Goal: Task Accomplishment & Management: Manage account settings

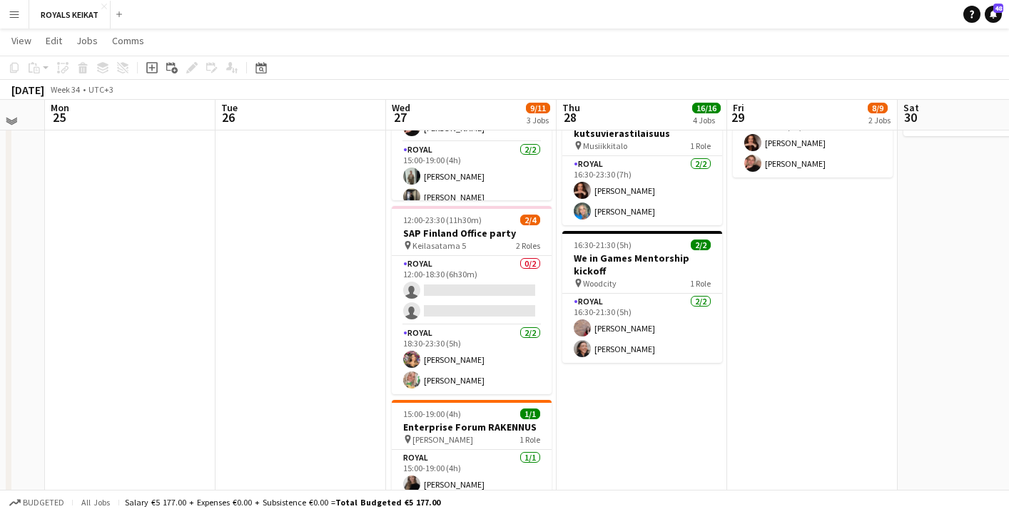
scroll to position [440, 0]
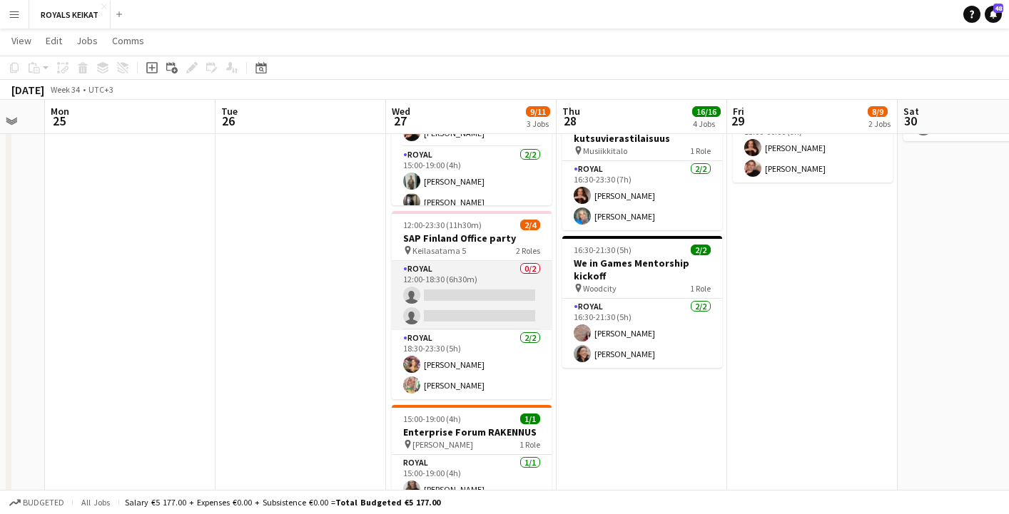
click at [484, 296] on app-card-role "Royal 0/2 12:00-18:30 (6h30m) single-neutral-actions single-neutral-actions" at bounding box center [472, 295] width 160 height 69
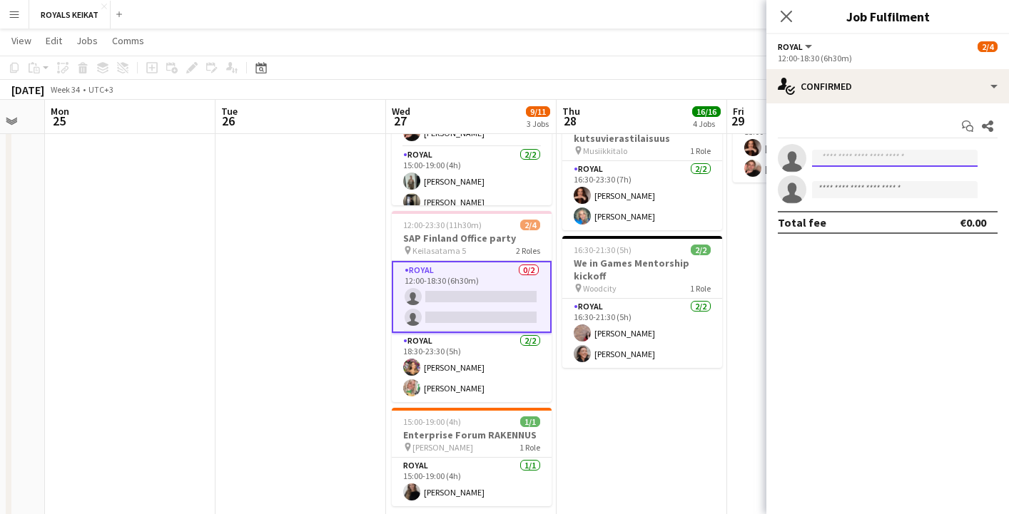
click at [852, 163] on input at bounding box center [895, 158] width 166 height 17
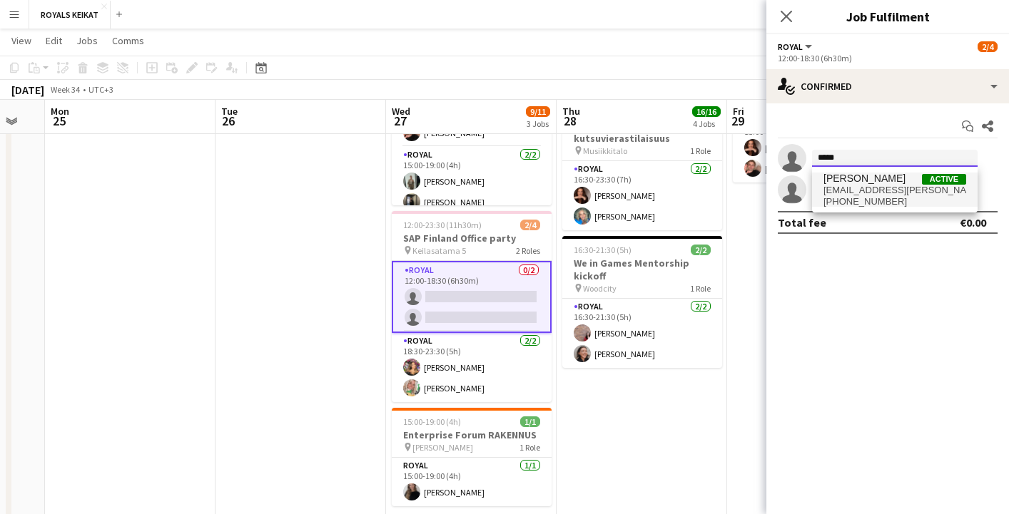
type input "*****"
click at [861, 196] on span "[PHONE_NUMBER]" at bounding box center [894, 201] width 143 height 11
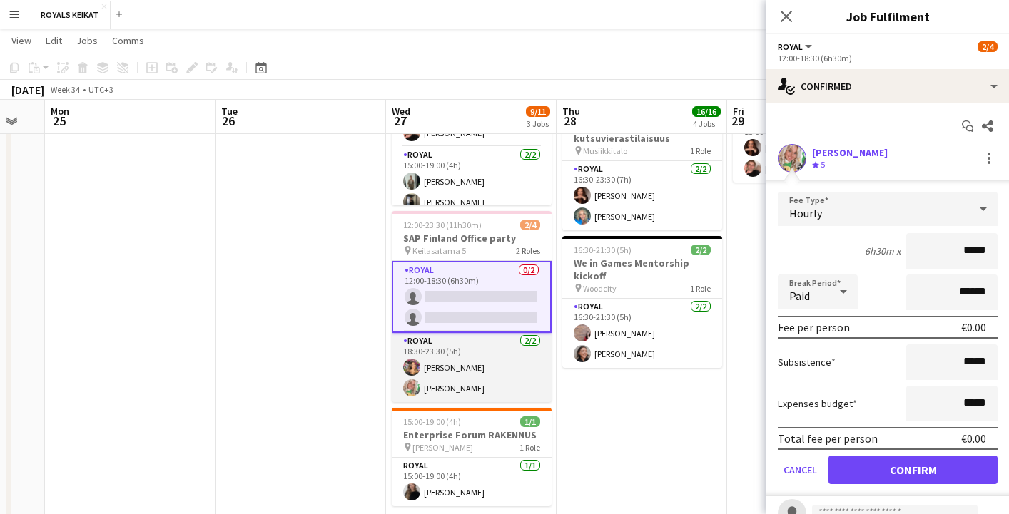
click at [455, 376] on app-card-role "Royal [DATE] 18:30-23:30 (5h) [PERSON_NAME]" at bounding box center [472, 367] width 160 height 69
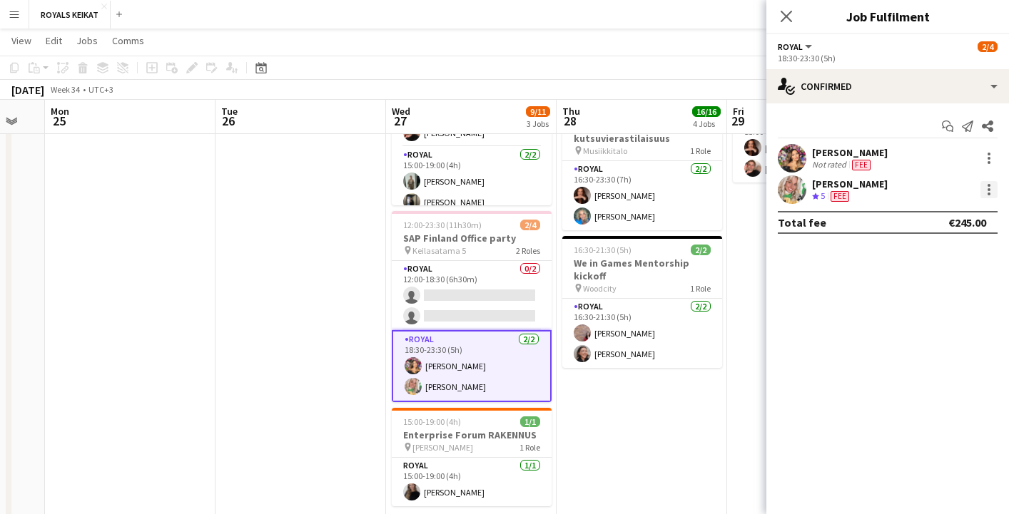
click at [985, 186] on div at bounding box center [988, 189] width 17 height 17
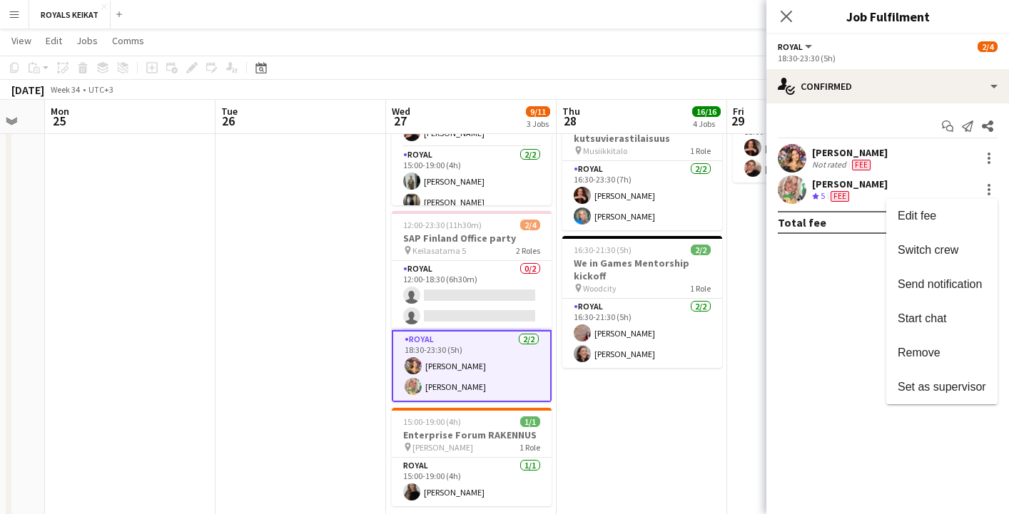
click at [867, 191] on div at bounding box center [504, 257] width 1009 height 514
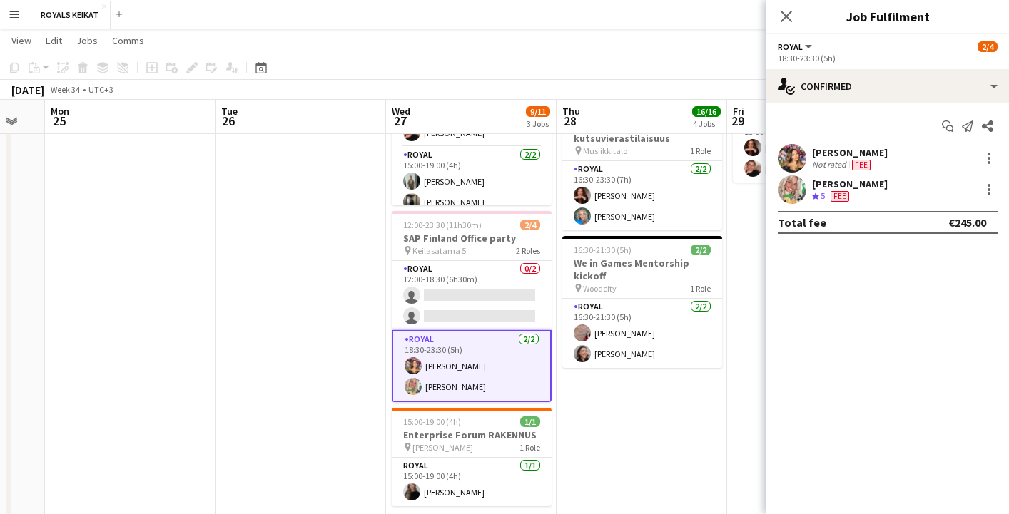
click at [867, 191] on div "Crew rating 5 Fee" at bounding box center [850, 197] width 76 height 12
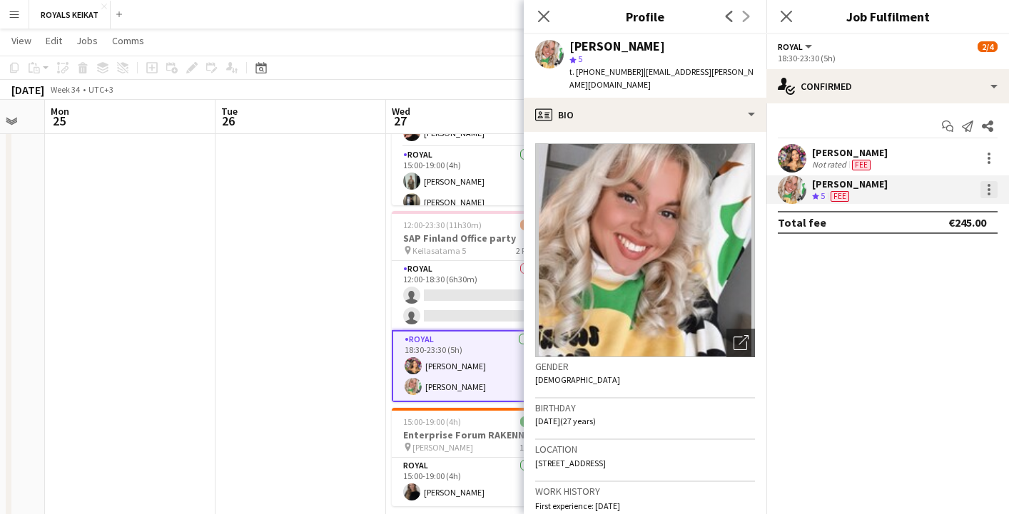
click at [990, 184] on div at bounding box center [988, 185] width 3 height 3
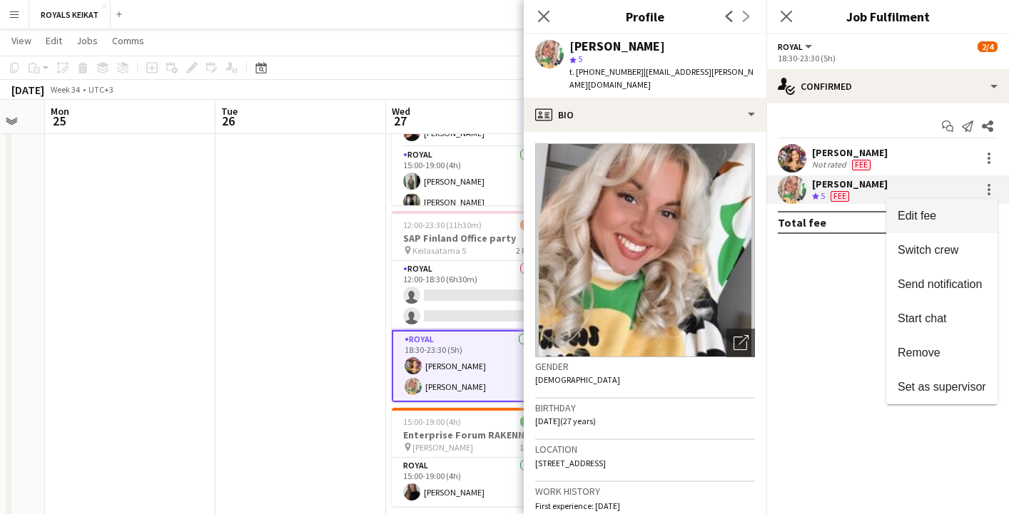
click at [930, 219] on span "Edit fee" at bounding box center [917, 216] width 39 height 12
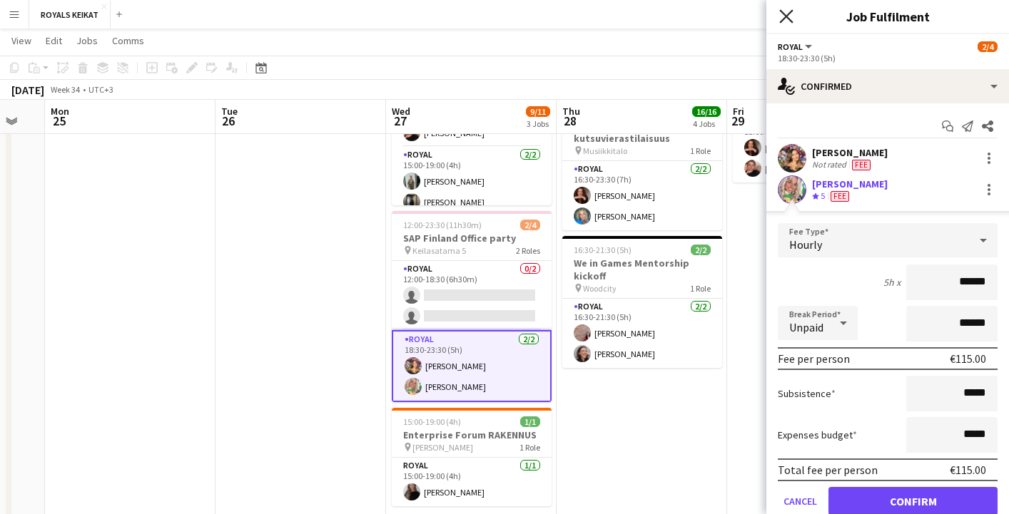
click at [784, 13] on icon "Close pop-in" at bounding box center [786, 16] width 14 height 14
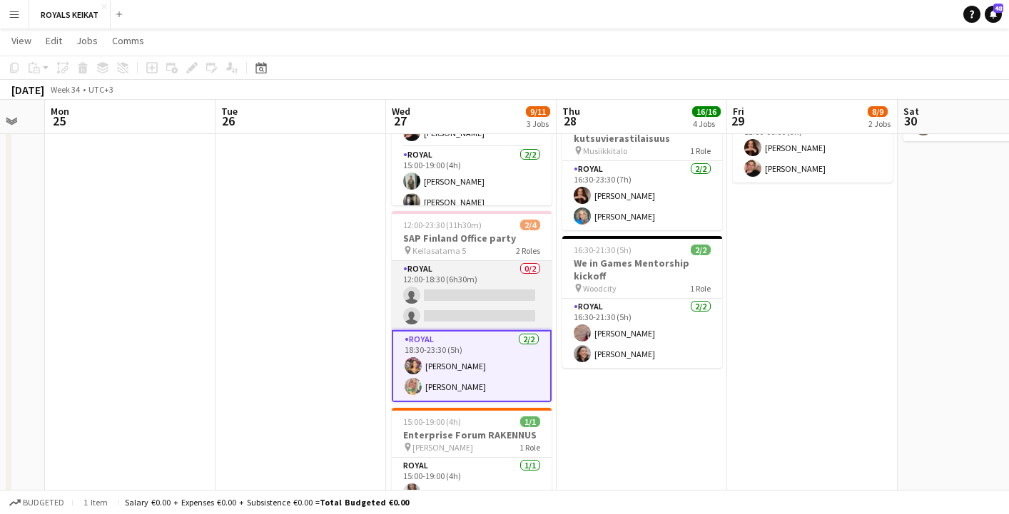
click at [512, 290] on app-card-role "Royal 0/2 12:00-18:30 (6h30m) single-neutral-actions single-neutral-actions" at bounding box center [472, 295] width 160 height 69
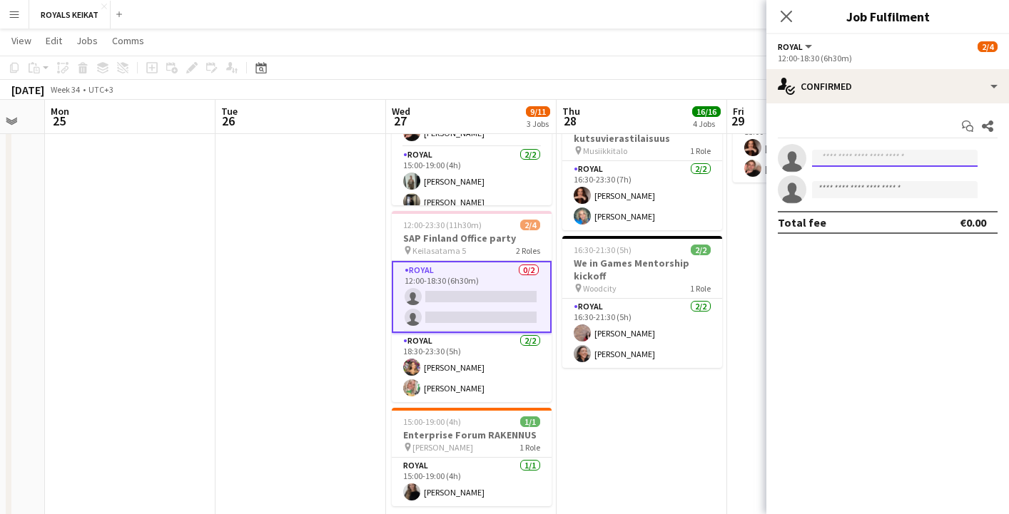
click at [907, 156] on input at bounding box center [895, 158] width 166 height 17
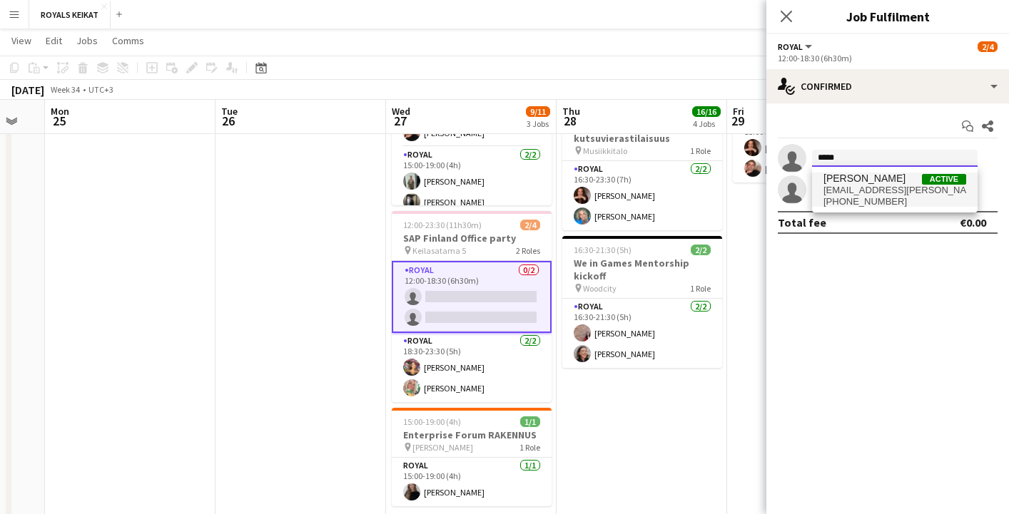
type input "*****"
click at [876, 183] on span "[PERSON_NAME]" at bounding box center [864, 179] width 82 height 12
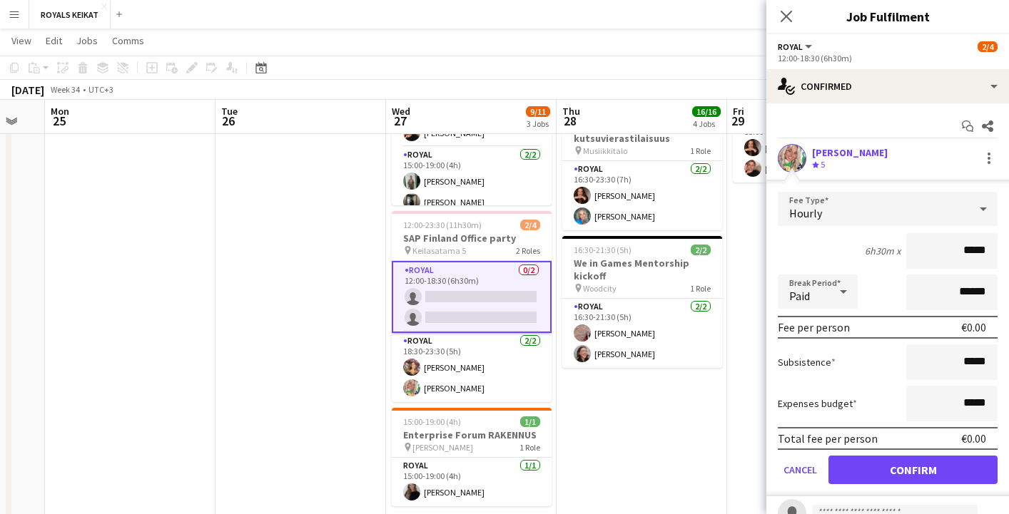
drag, startPoint x: 988, startPoint y: 251, endPoint x: 948, endPoint y: 252, distance: 40.7
click at [948, 252] on input "*****" at bounding box center [951, 251] width 91 height 36
type input "******"
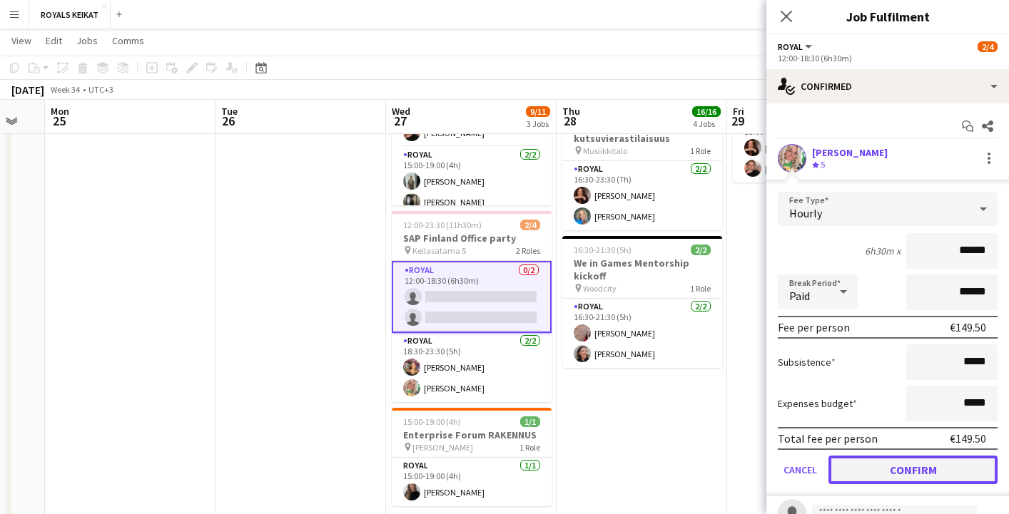
click at [912, 469] on button "Confirm" at bounding box center [912, 470] width 169 height 29
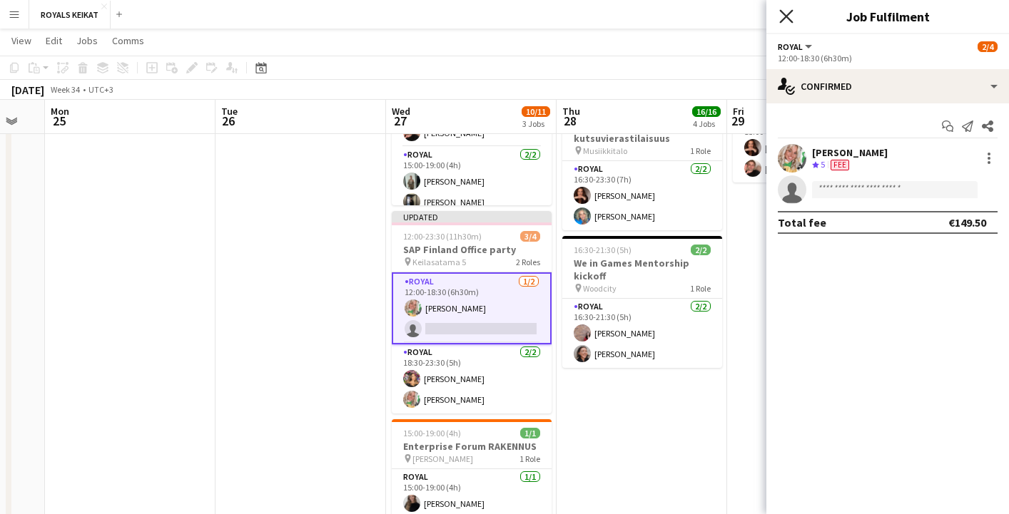
click at [783, 9] on icon "Close pop-in" at bounding box center [786, 16] width 14 height 14
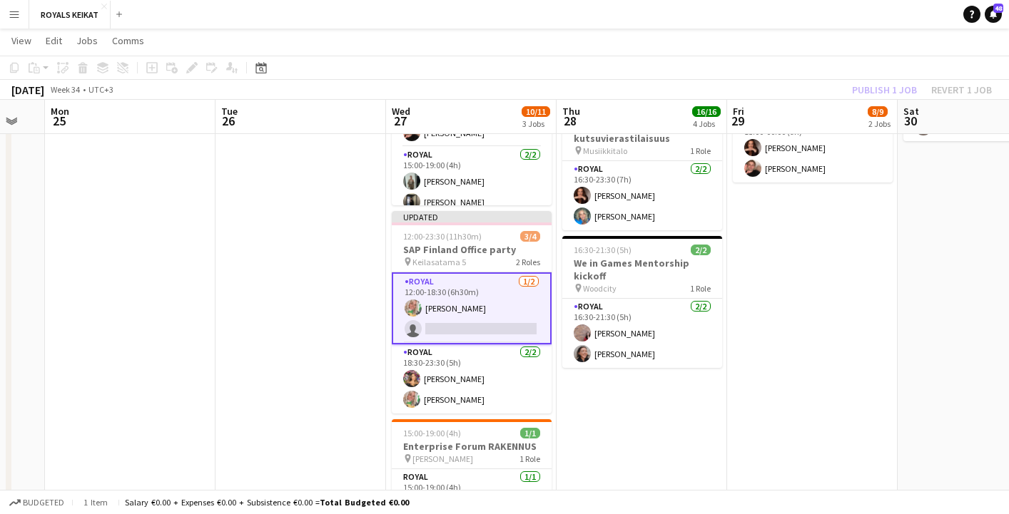
click at [887, 88] on div "Publish 1 job Revert 1 job" at bounding box center [922, 90] width 174 height 19
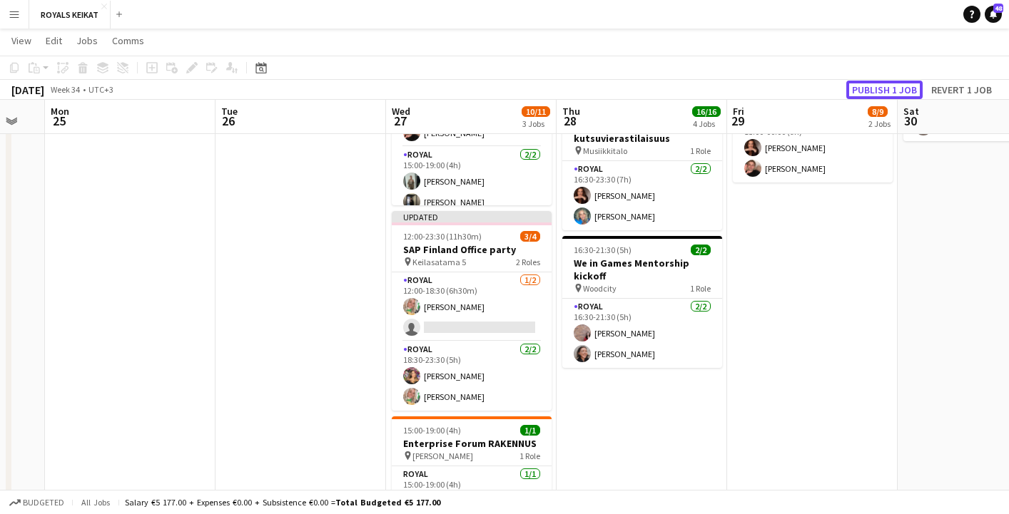
click at [887, 88] on button "Publish 1 job" at bounding box center [884, 90] width 76 height 19
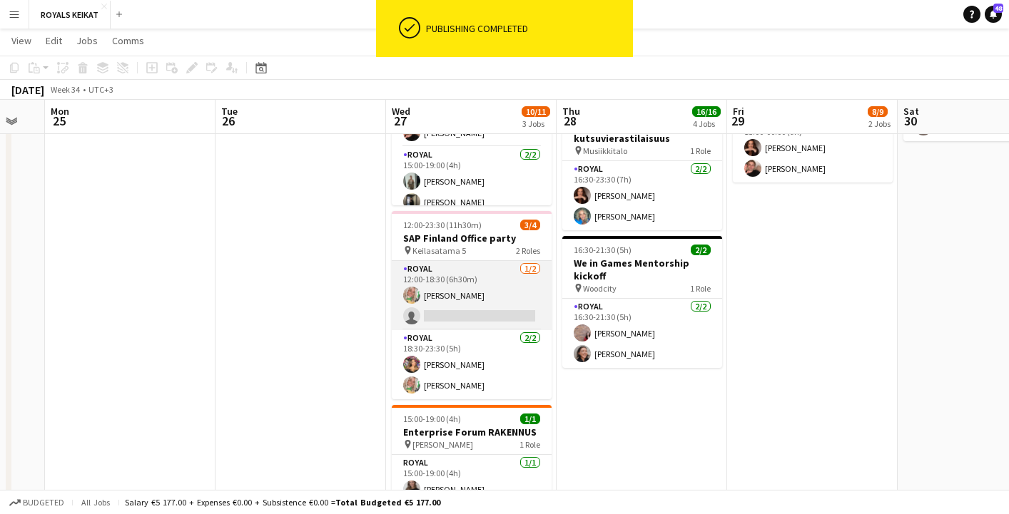
click at [483, 300] on app-card-role "Royal [DATE] 12:00-18:30 (6h30m) [PERSON_NAME] single-neutral-actions" at bounding box center [472, 295] width 160 height 69
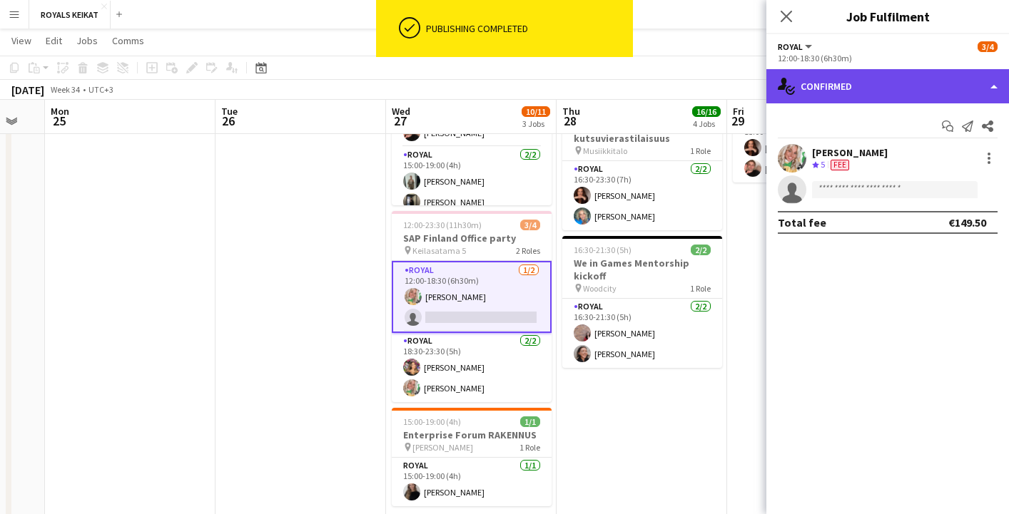
click at [923, 83] on div "single-neutral-actions-check-2 Confirmed" at bounding box center [887, 86] width 243 height 34
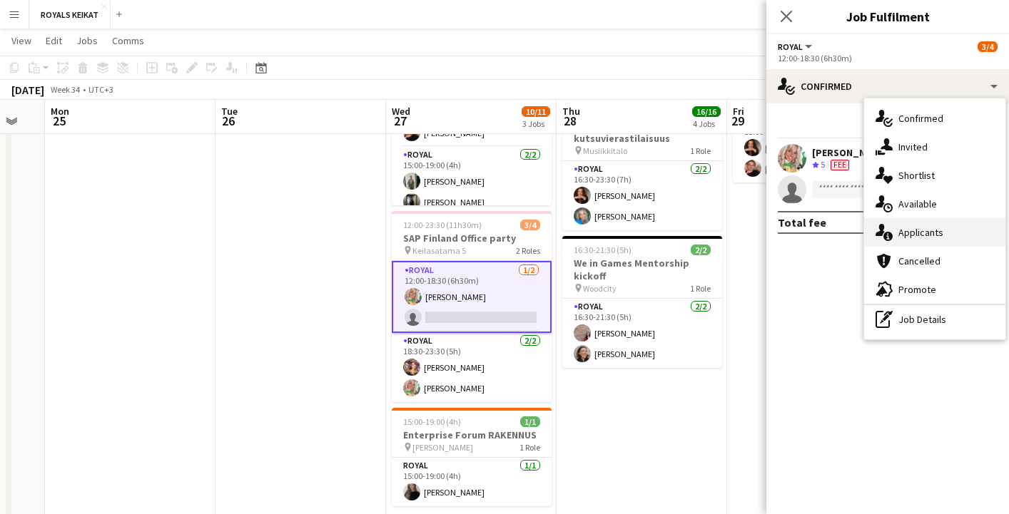
click at [939, 230] on div "single-neutral-actions-information Applicants" at bounding box center [934, 232] width 141 height 29
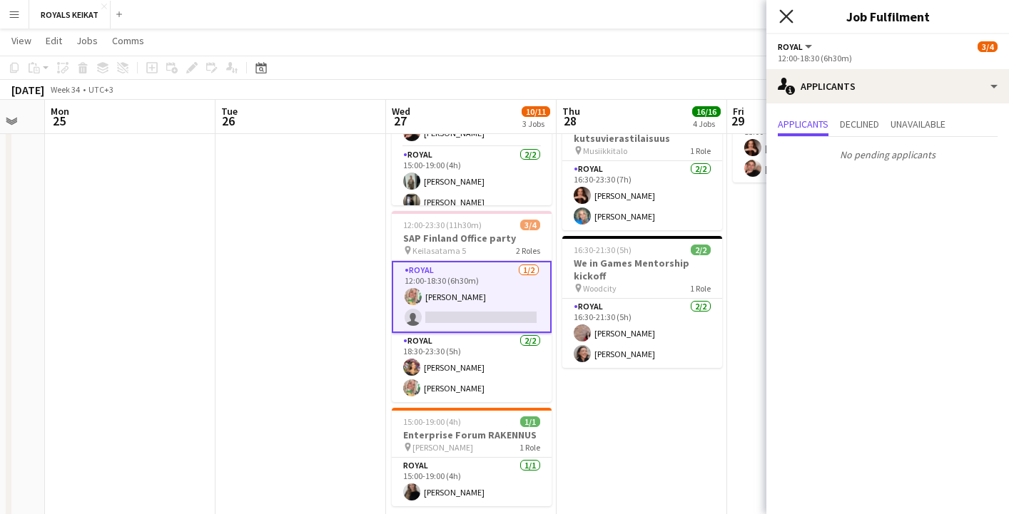
click at [784, 11] on icon "Close pop-in" at bounding box center [786, 16] width 14 height 14
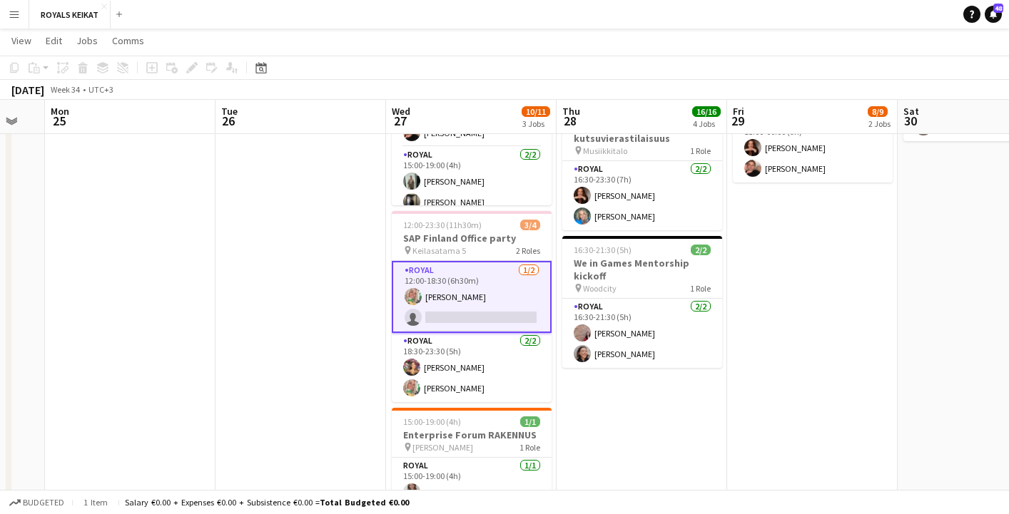
click at [208, 299] on app-date-cell at bounding box center [130, 275] width 171 height 572
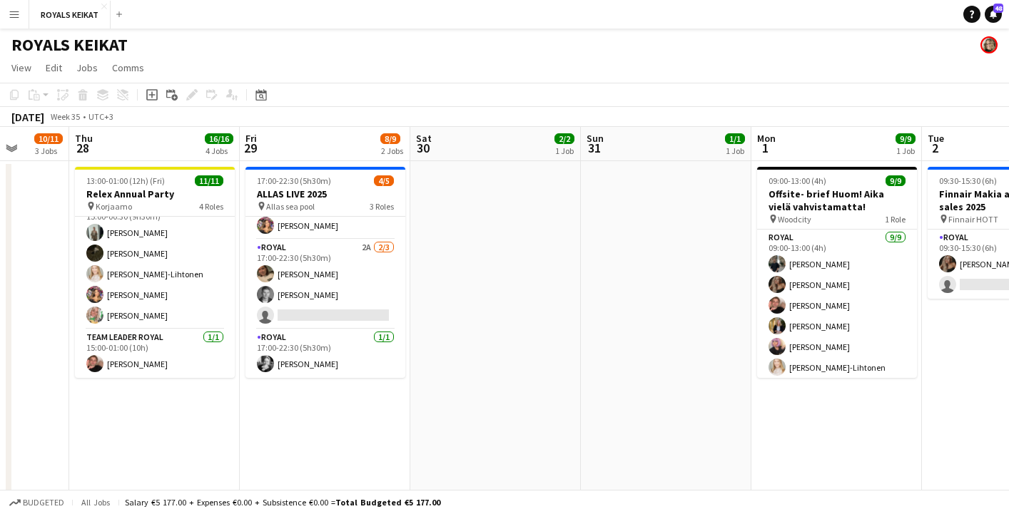
scroll to position [0, 452]
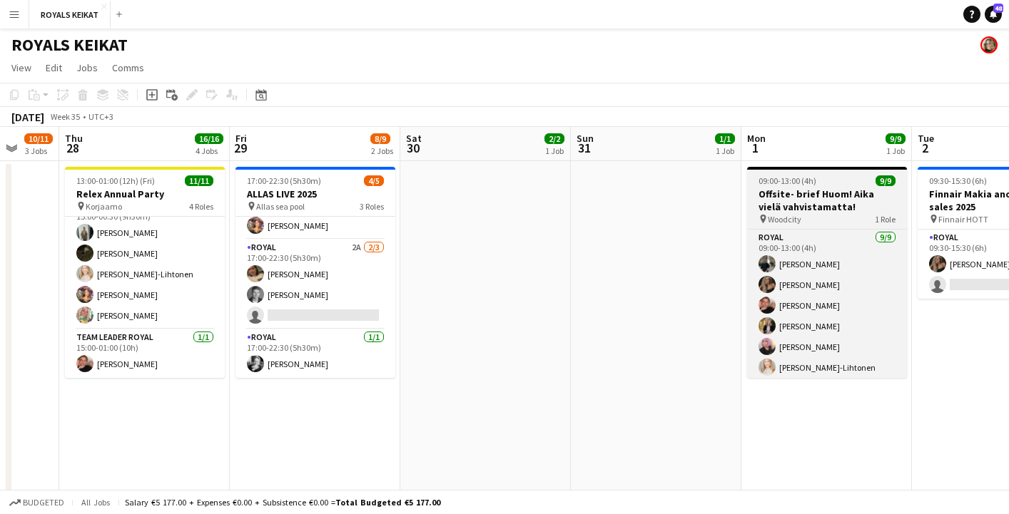
click at [816, 212] on h3 "Offsite- brief Huom! Aika vielä vahvistamatta!" at bounding box center [827, 201] width 160 height 26
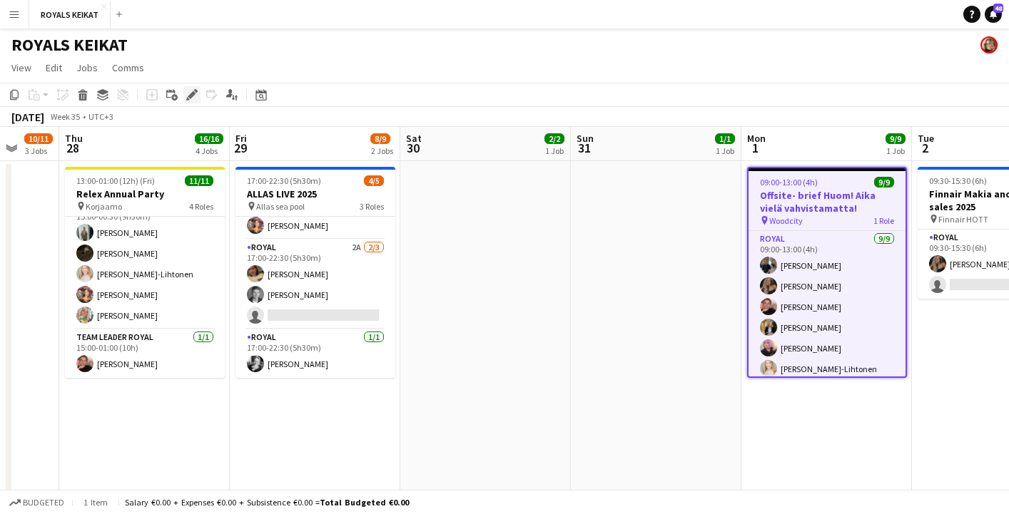
click at [191, 93] on icon at bounding box center [192, 95] width 8 height 8
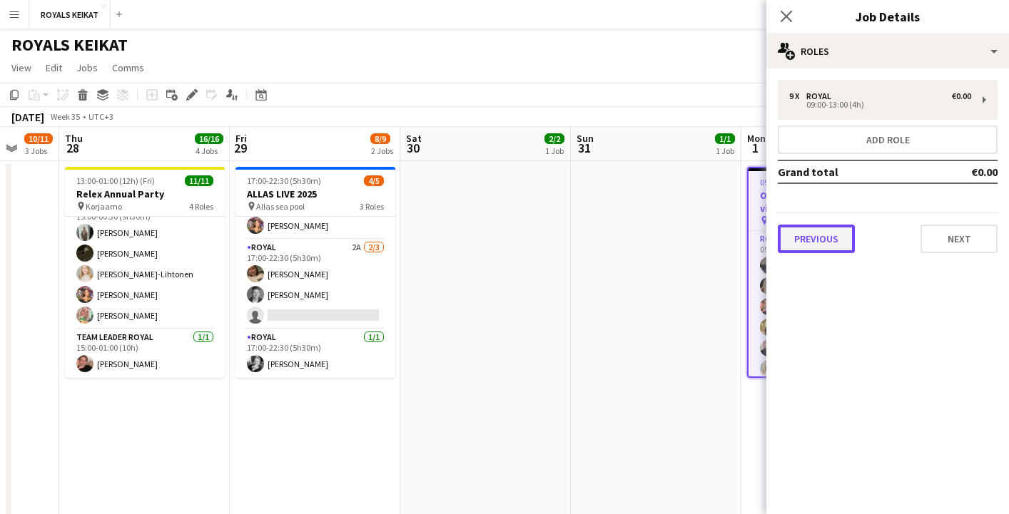
click at [831, 243] on button "Previous" at bounding box center [816, 239] width 77 height 29
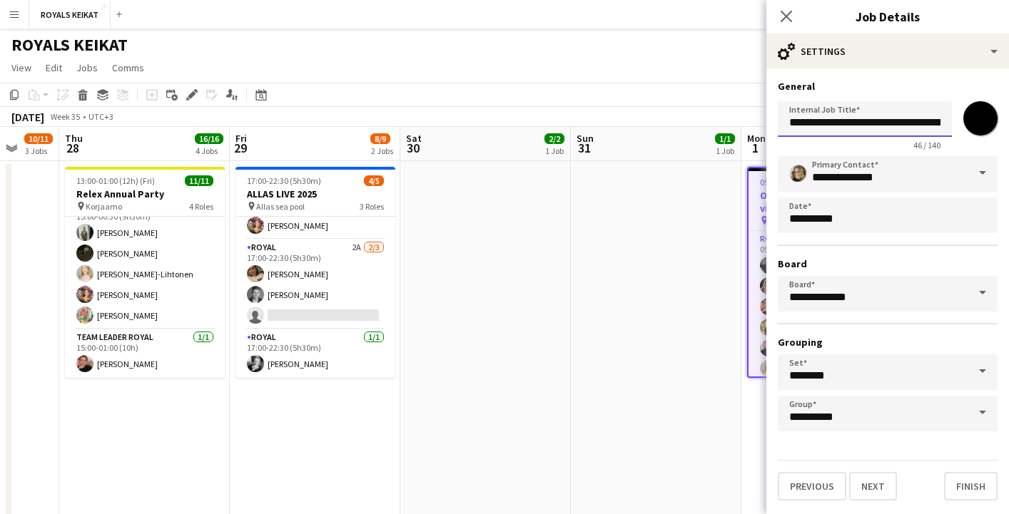
click at [942, 124] on input "**********" at bounding box center [865, 119] width 174 height 36
drag, startPoint x: 943, startPoint y: 123, endPoint x: 852, endPoint y: 124, distance: 90.6
click at [852, 124] on input "**********" at bounding box center [865, 119] width 174 height 36
type input "**********"
click at [785, 12] on icon "Close pop-in" at bounding box center [786, 16] width 14 height 14
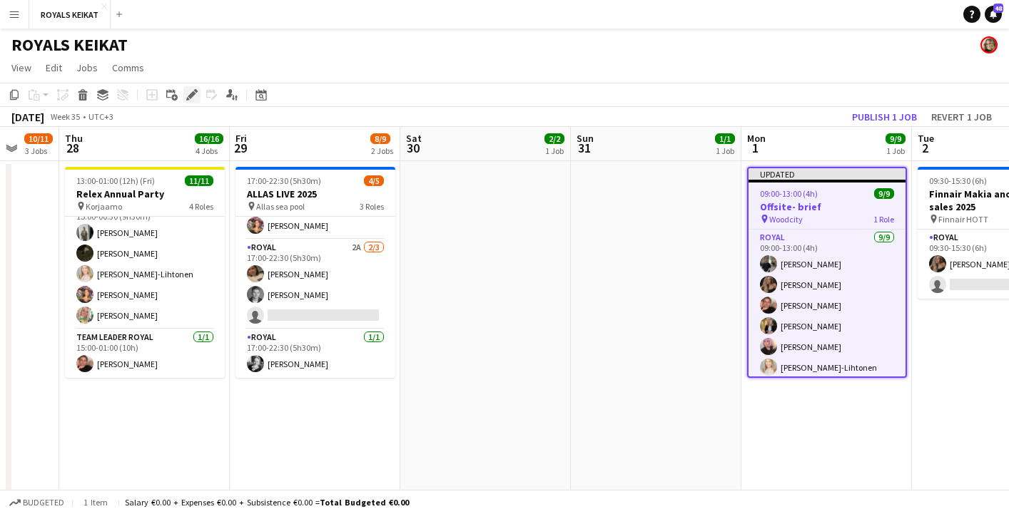
click at [194, 92] on icon "Edit" at bounding box center [191, 94] width 11 height 11
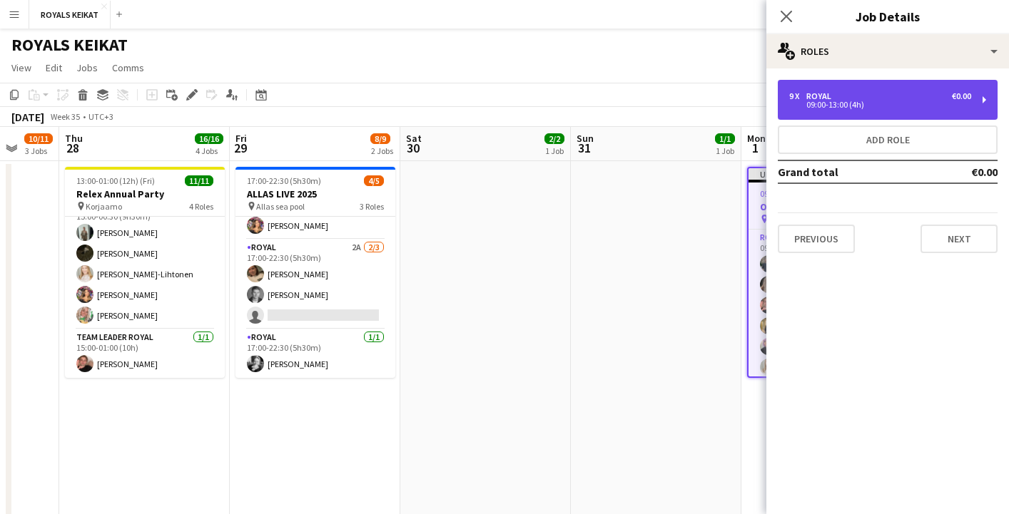
click at [864, 102] on div "09:00-13:00 (4h)" at bounding box center [880, 104] width 182 height 7
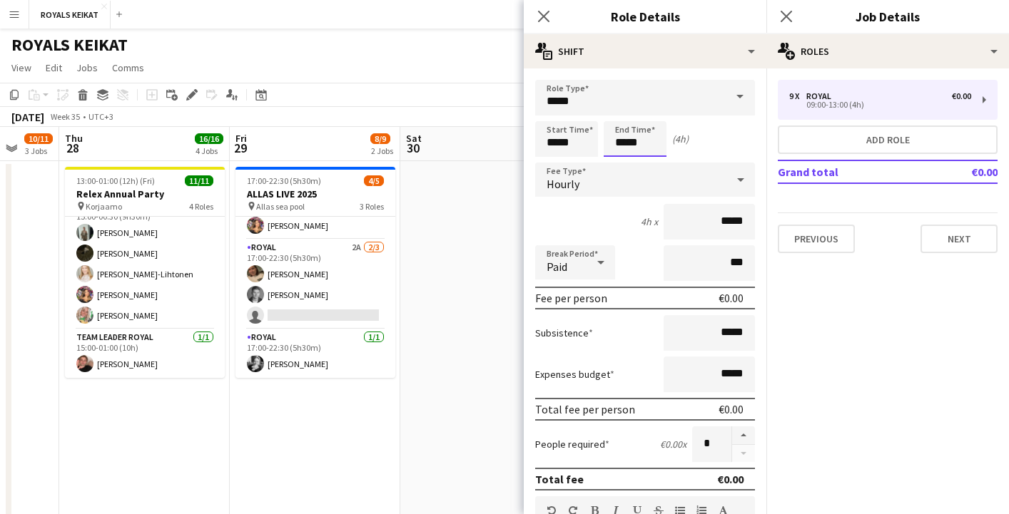
click at [642, 143] on input "*****" at bounding box center [635, 139] width 63 height 36
type input "*****"
click at [621, 163] on div at bounding box center [620, 164] width 29 height 14
click at [542, 11] on icon "Close pop-in" at bounding box center [544, 16] width 14 height 14
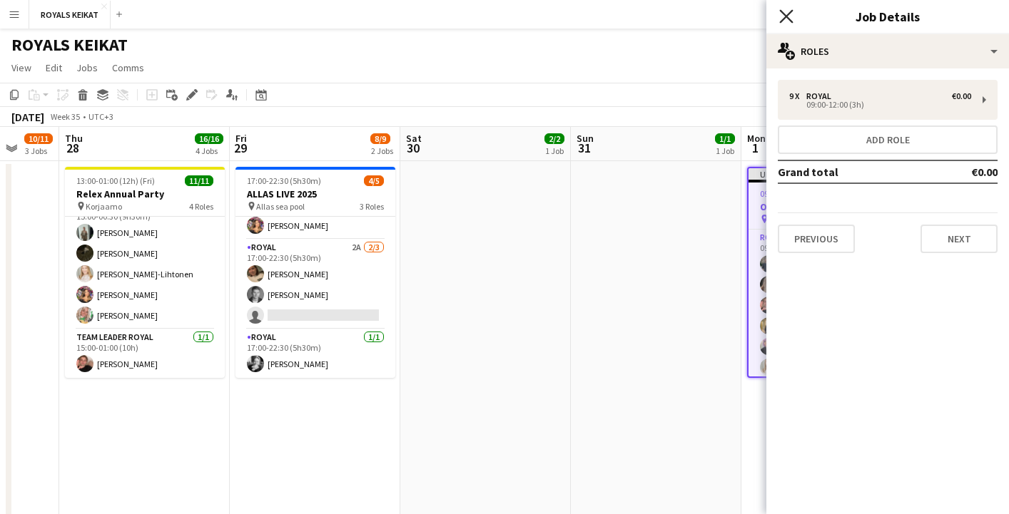
click at [783, 11] on icon "Close pop-in" at bounding box center [786, 16] width 14 height 14
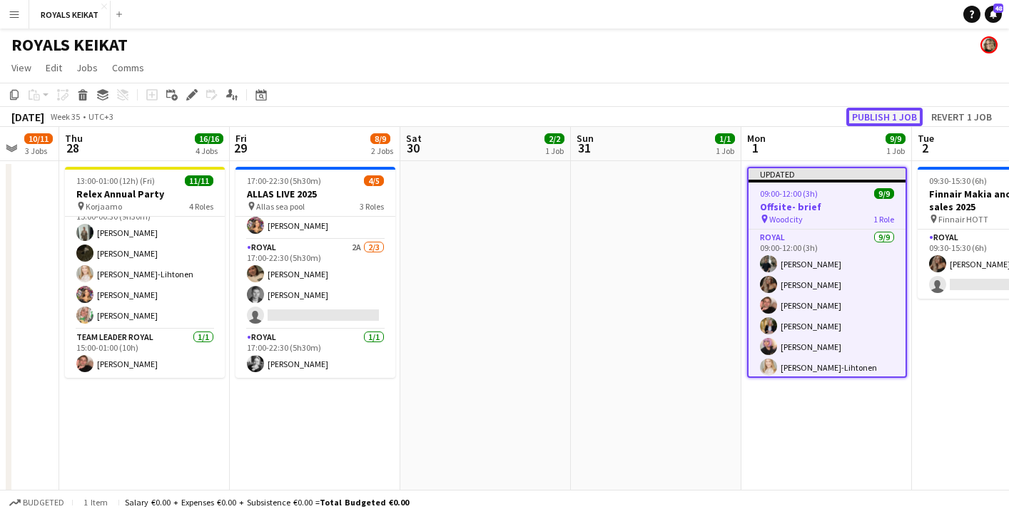
click at [881, 116] on button "Publish 1 job" at bounding box center [884, 117] width 76 height 19
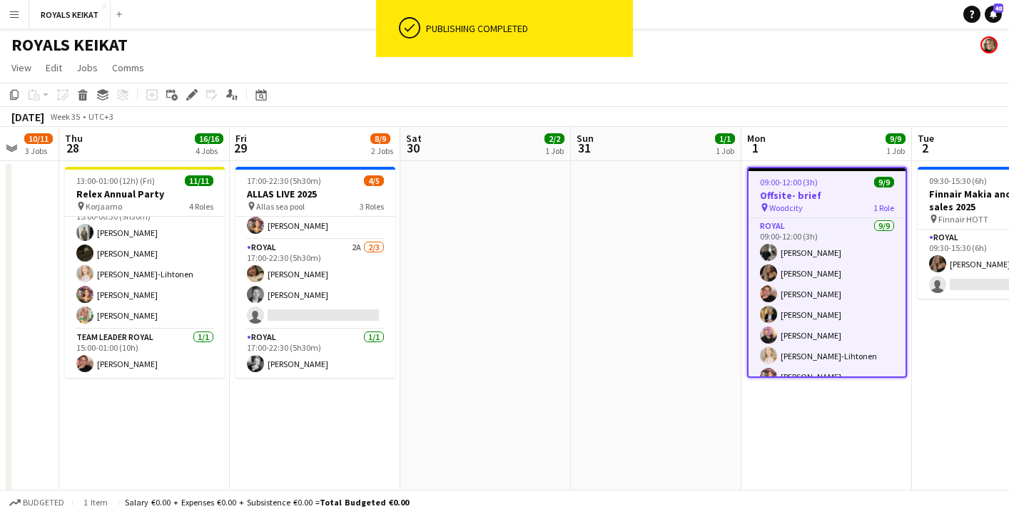
click at [942, 416] on app-date-cell "09:30-15:30 (6h) 1/2 Finnair Makia and Karhu sales 2025 pin Finnair HOTT 1 Role…" at bounding box center [997, 353] width 171 height 385
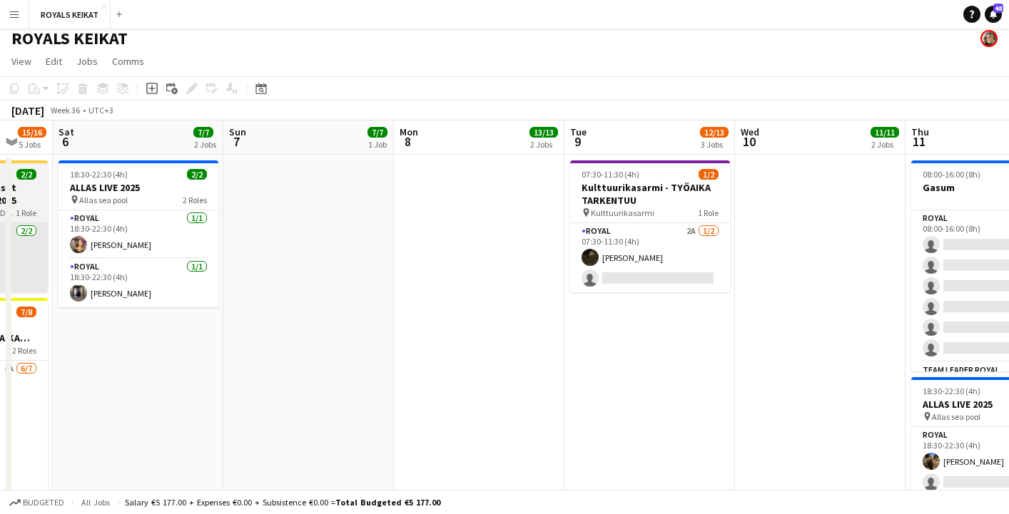
scroll to position [0, 463]
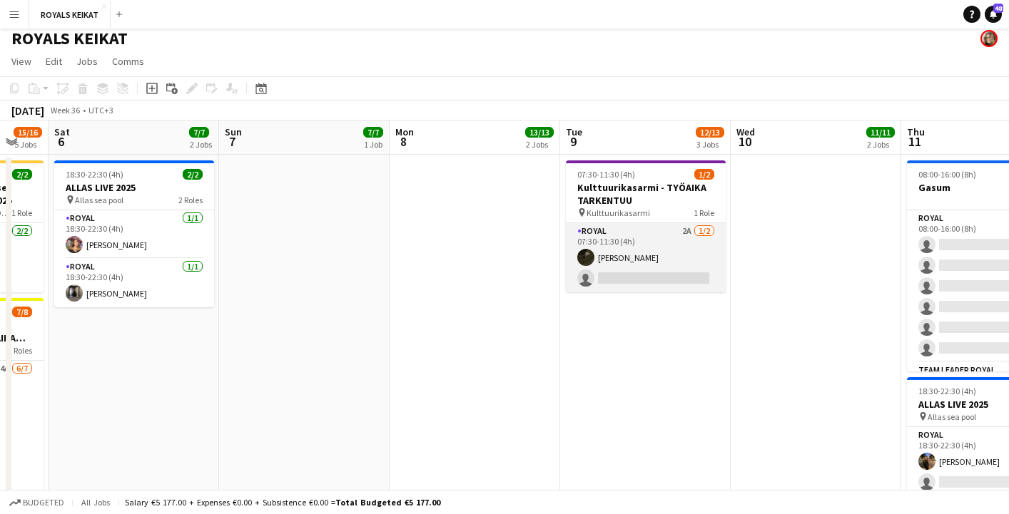
click at [642, 248] on app-card-role "Royal 2A [DATE] 07:30-11:30 (4h) [PERSON_NAME] single-neutral-actions" at bounding box center [646, 257] width 160 height 69
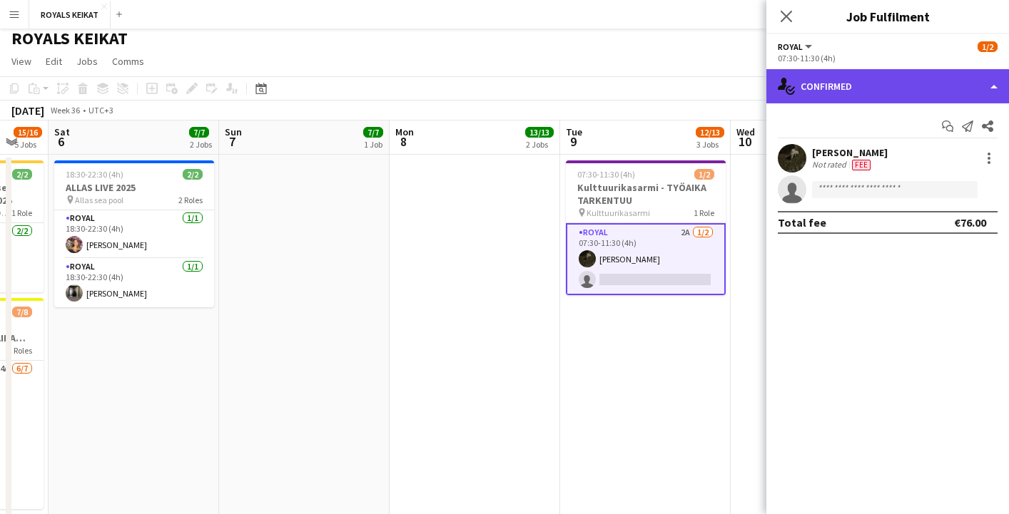
click at [858, 92] on div "single-neutral-actions-check-2 Confirmed" at bounding box center [887, 86] width 243 height 34
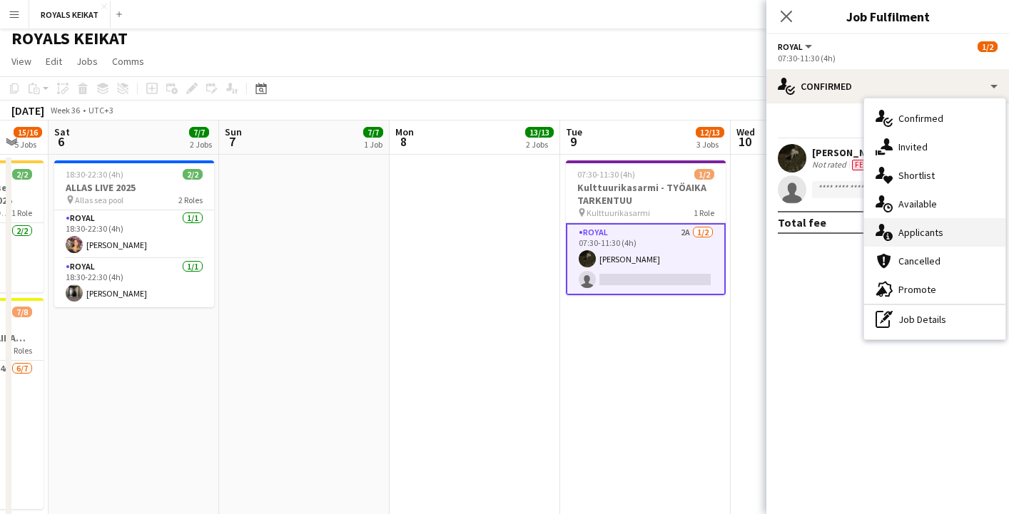
click at [917, 235] on div "single-neutral-actions-information Applicants" at bounding box center [934, 232] width 141 height 29
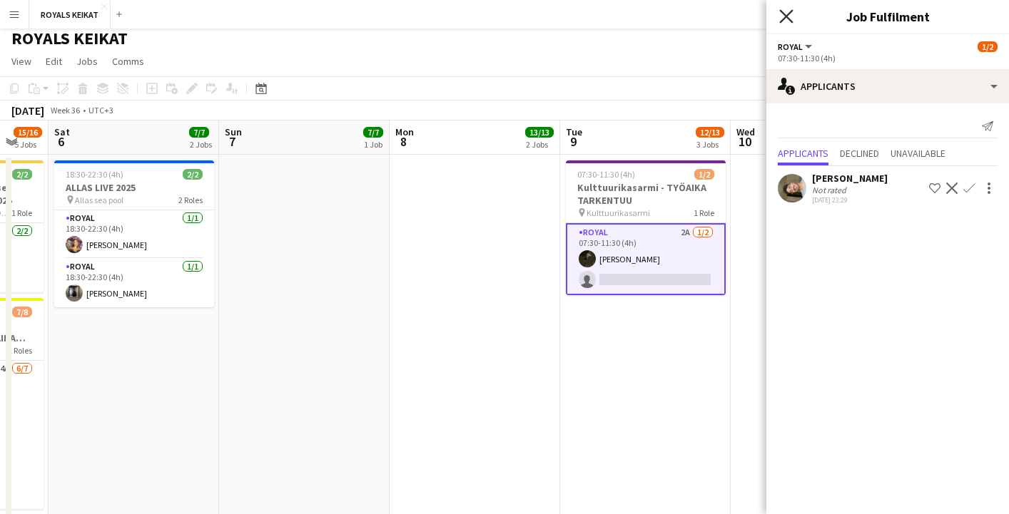
click at [784, 11] on icon "Close pop-in" at bounding box center [786, 16] width 14 height 14
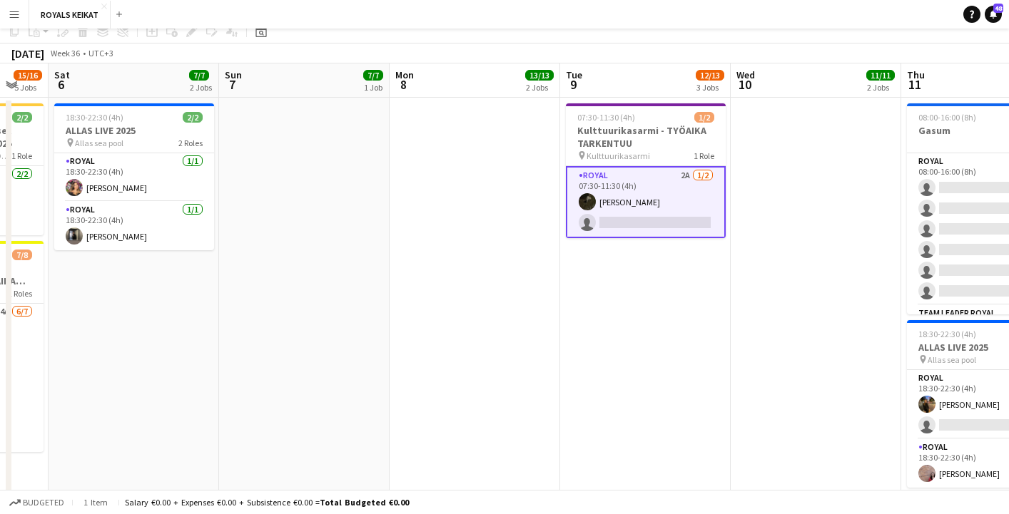
scroll to position [0, 0]
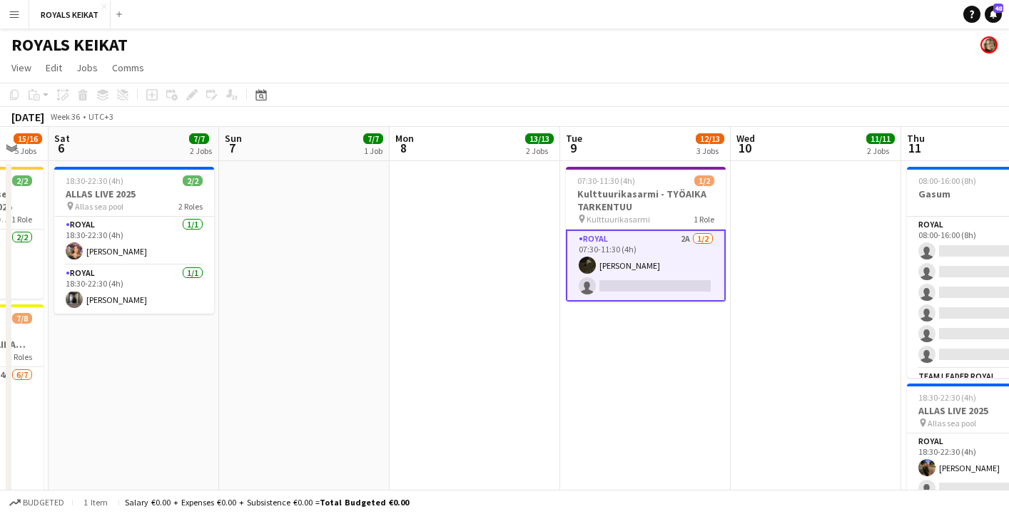
click at [783, 347] on app-date-cell at bounding box center [816, 371] width 171 height 420
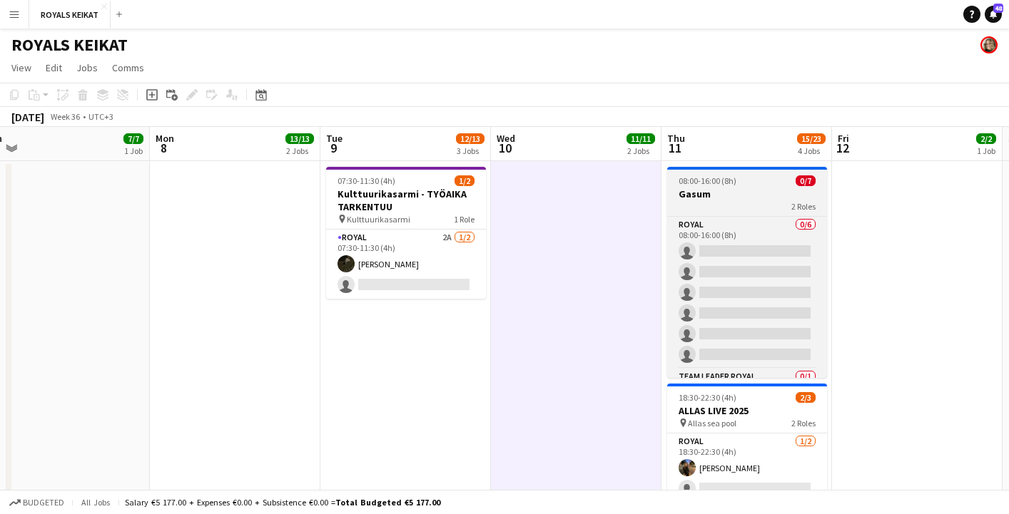
click at [756, 187] on app-job-card "08:00-16:00 (8h) 0/7 Gasum 2 Roles Royal 0/6 08:00-16:00 (8h) single-neutral-ac…" at bounding box center [747, 272] width 160 height 211
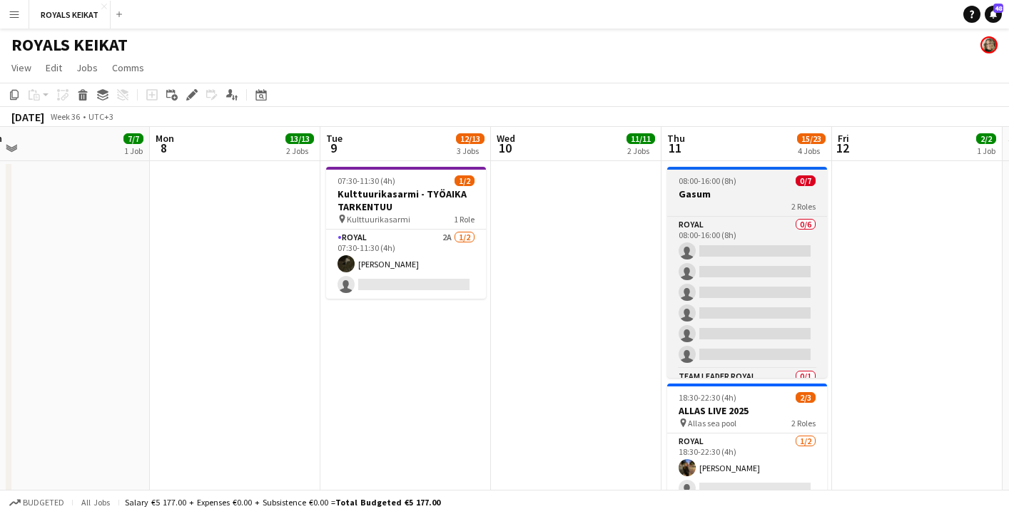
click at [766, 200] on div "2 Roles" at bounding box center [747, 205] width 160 height 11
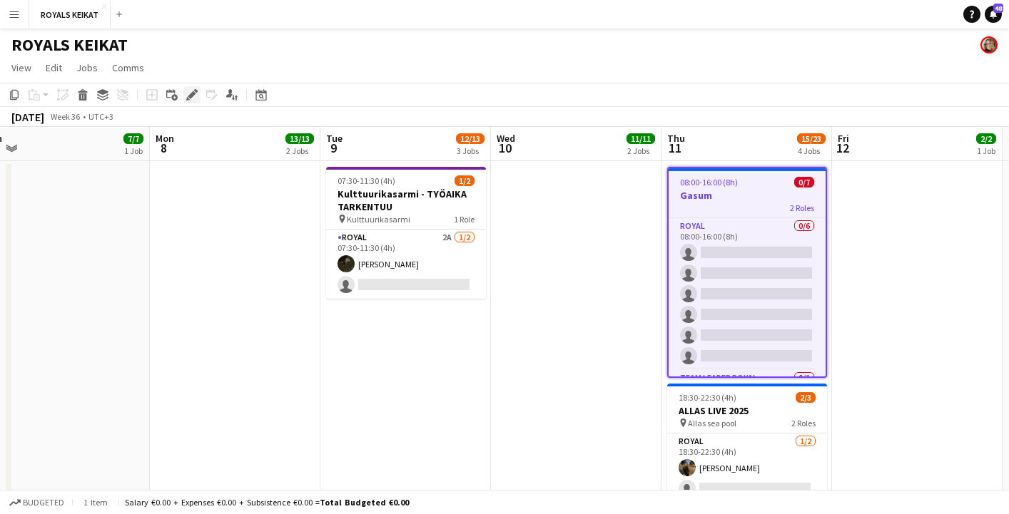
click at [190, 91] on icon "Edit" at bounding box center [191, 94] width 11 height 11
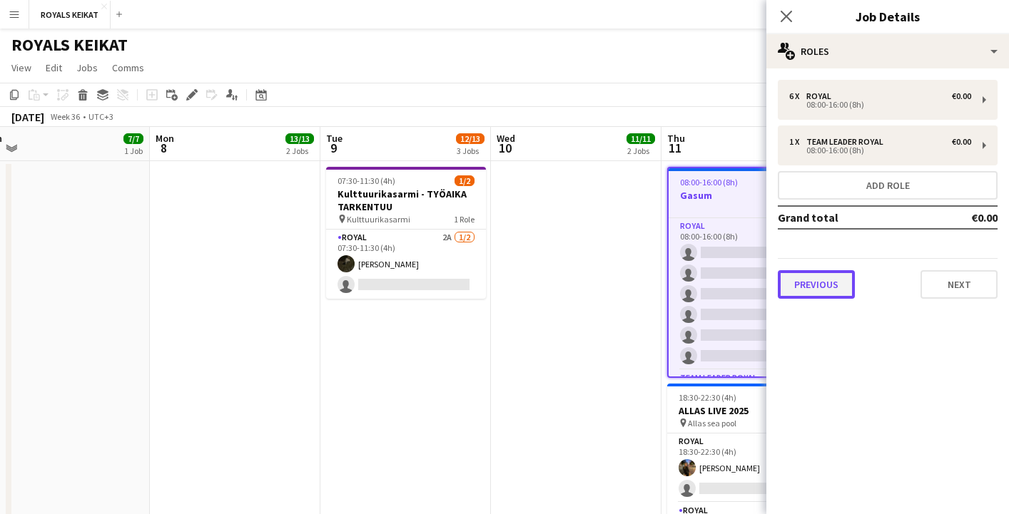
click at [832, 284] on button "Previous" at bounding box center [816, 284] width 77 height 29
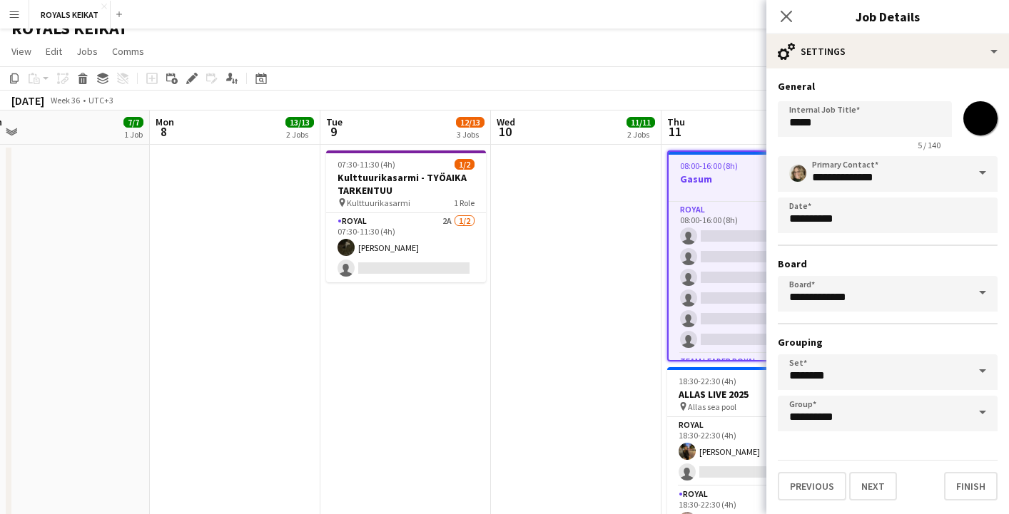
scroll to position [19, 0]
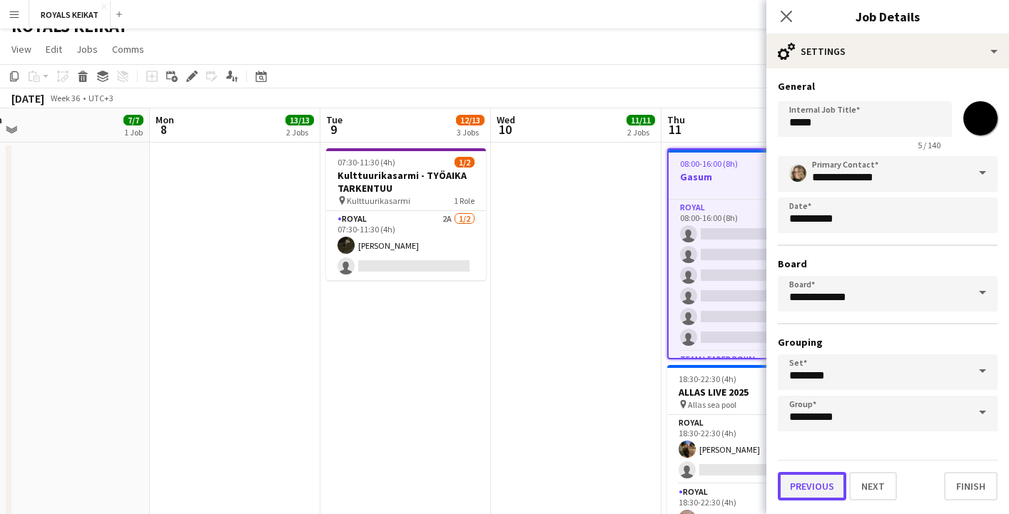
click at [823, 478] on button "Previous" at bounding box center [812, 486] width 68 height 29
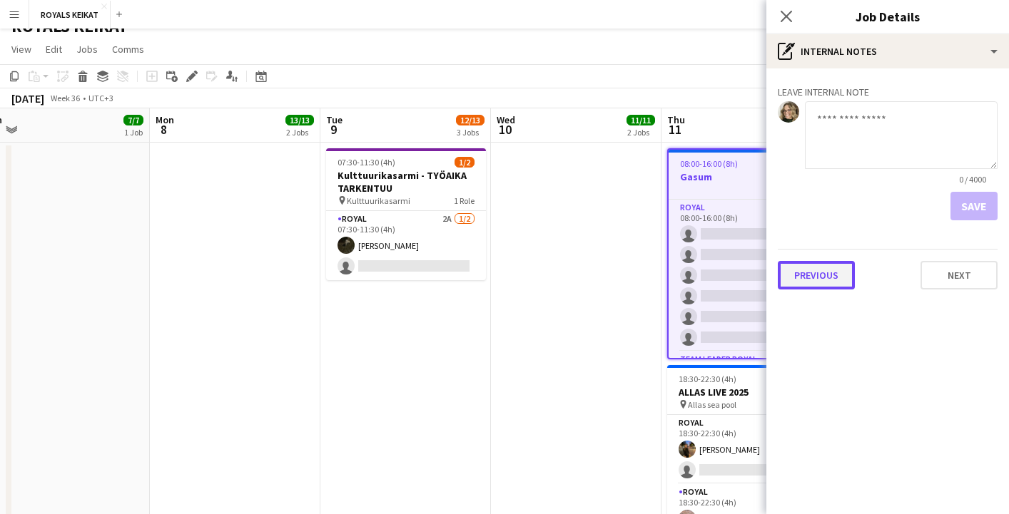
click at [823, 276] on button "Previous" at bounding box center [816, 275] width 77 height 29
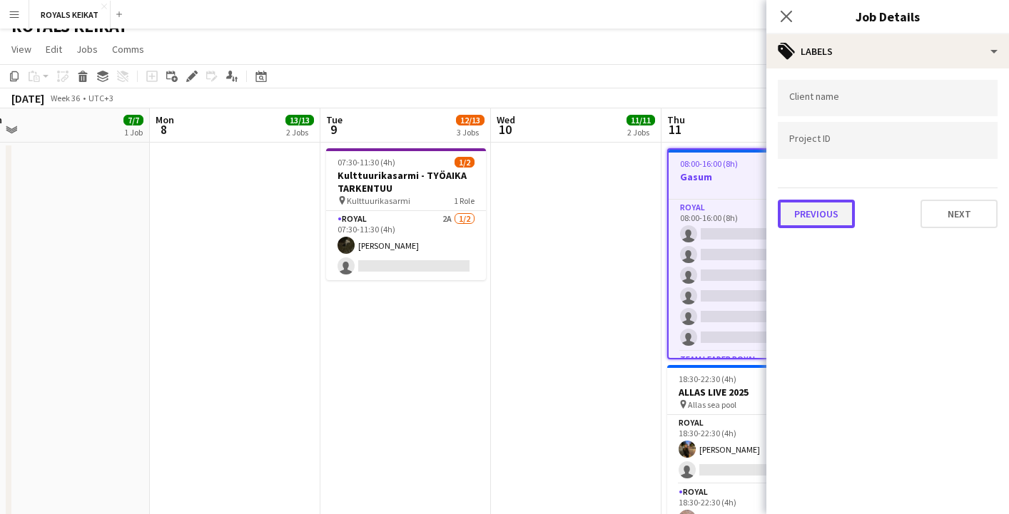
click at [813, 220] on button "Previous" at bounding box center [816, 214] width 77 height 29
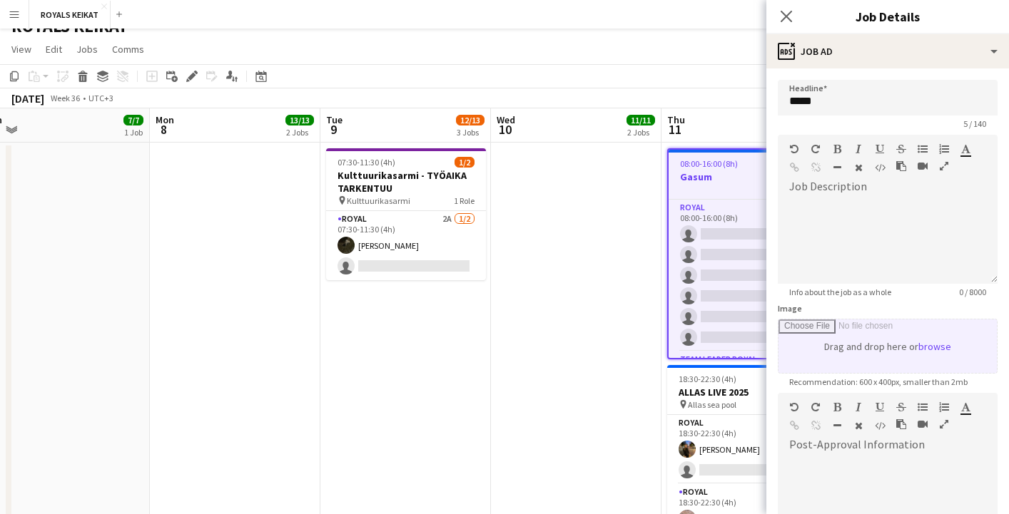
scroll to position [191, 0]
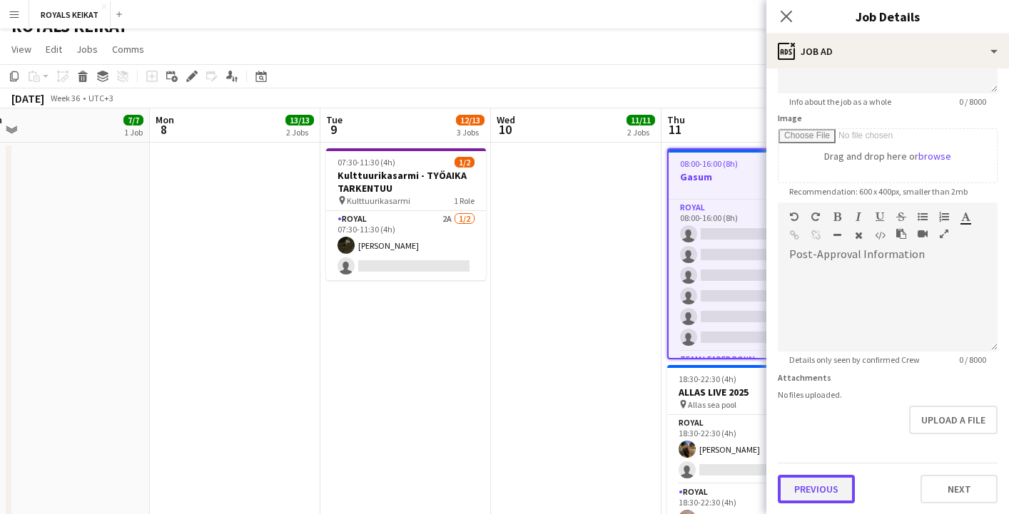
click at [821, 492] on button "Previous" at bounding box center [816, 489] width 77 height 29
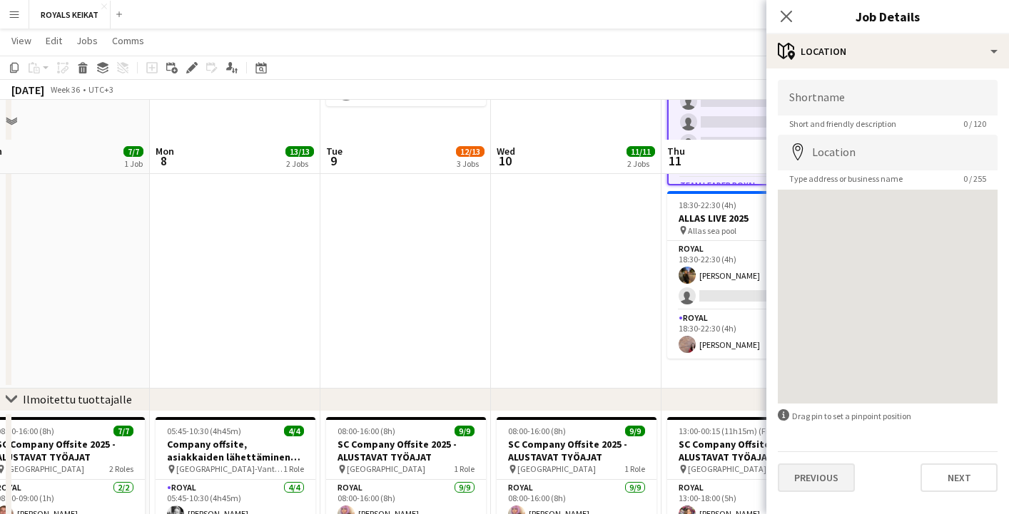
scroll to position [285, 0]
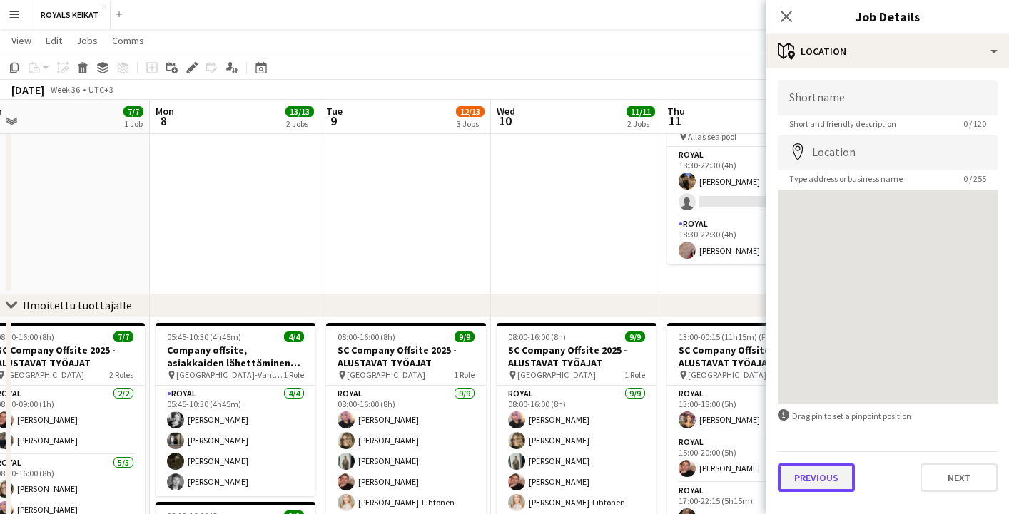
click at [823, 479] on button "Previous" at bounding box center [816, 478] width 77 height 29
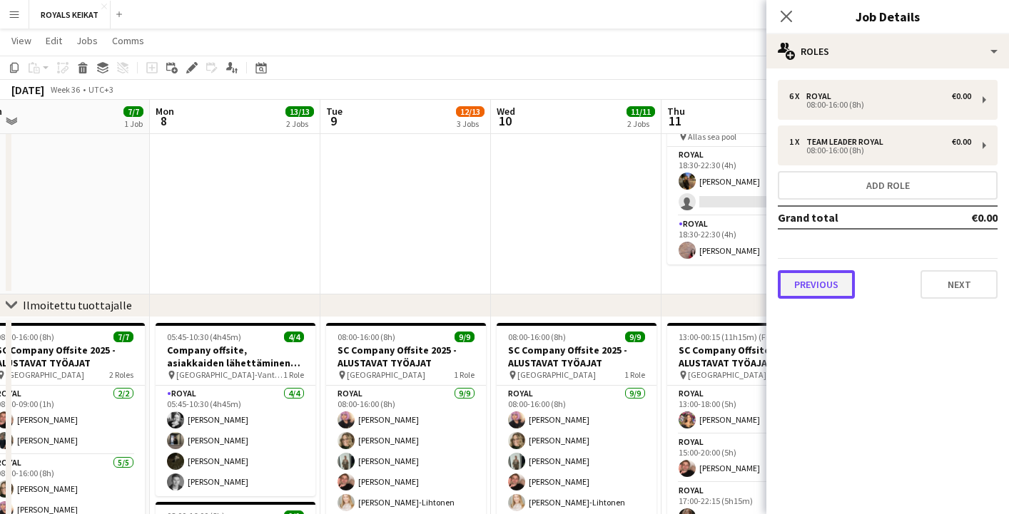
click at [825, 285] on button "Previous" at bounding box center [816, 284] width 77 height 29
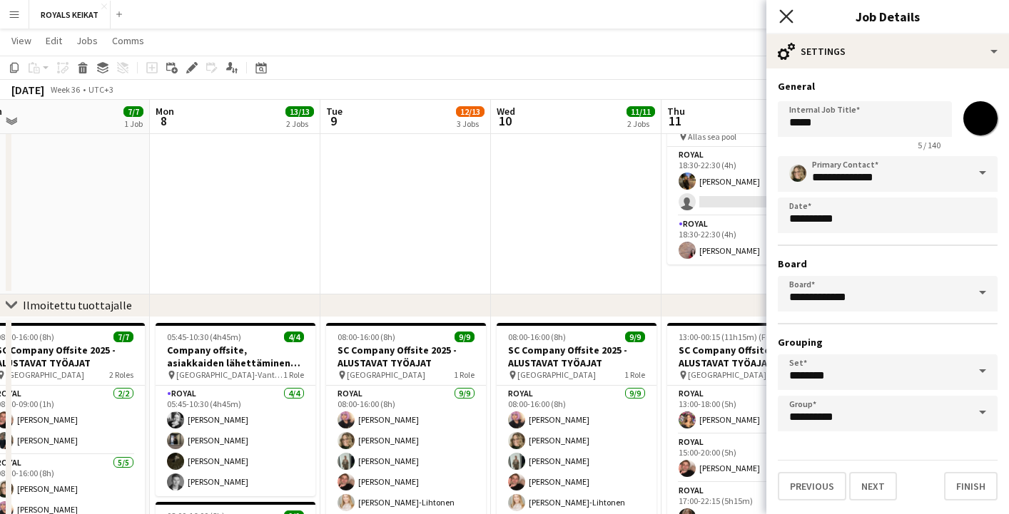
click at [783, 15] on icon at bounding box center [786, 16] width 14 height 14
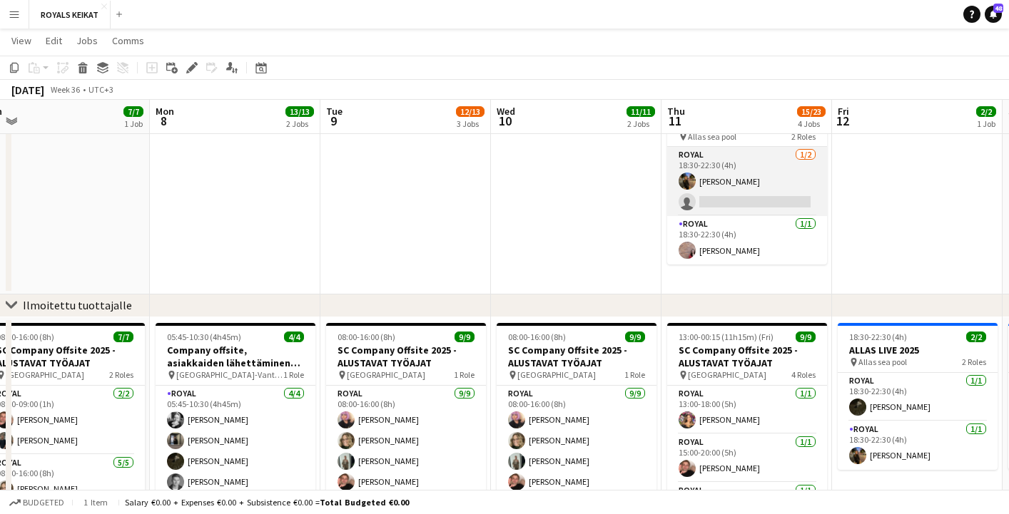
scroll to position [0, 0]
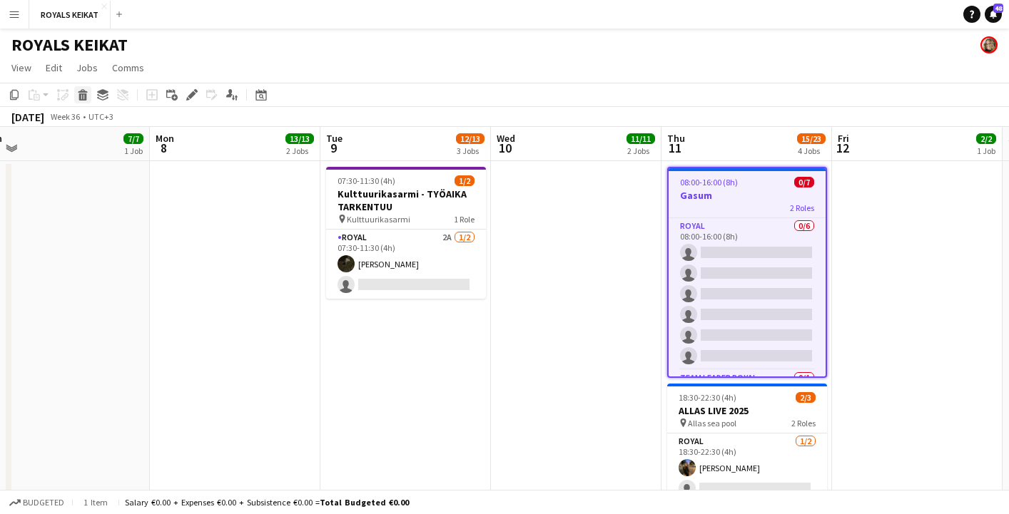
click at [81, 96] on icon at bounding box center [83, 96] width 8 height 7
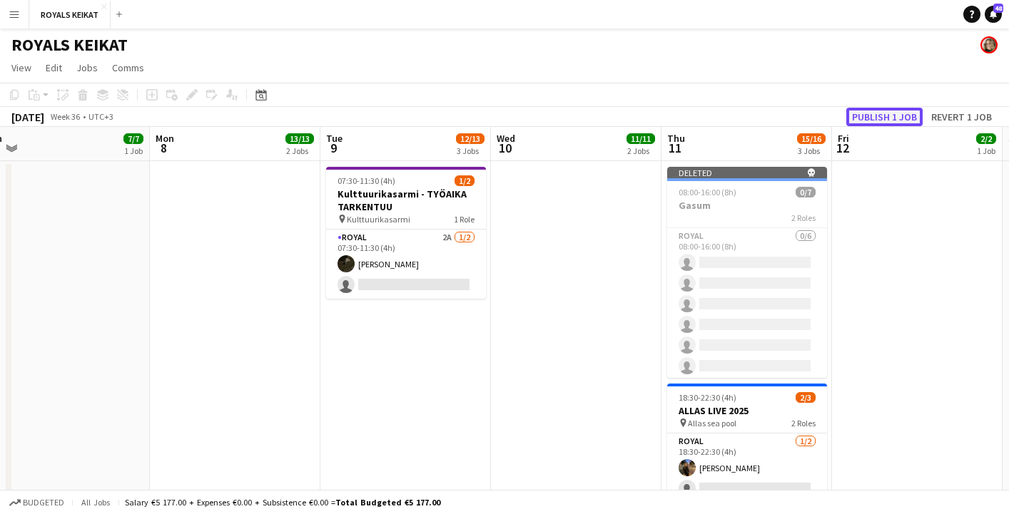
click at [868, 118] on button "Publish 1 job" at bounding box center [884, 117] width 76 height 19
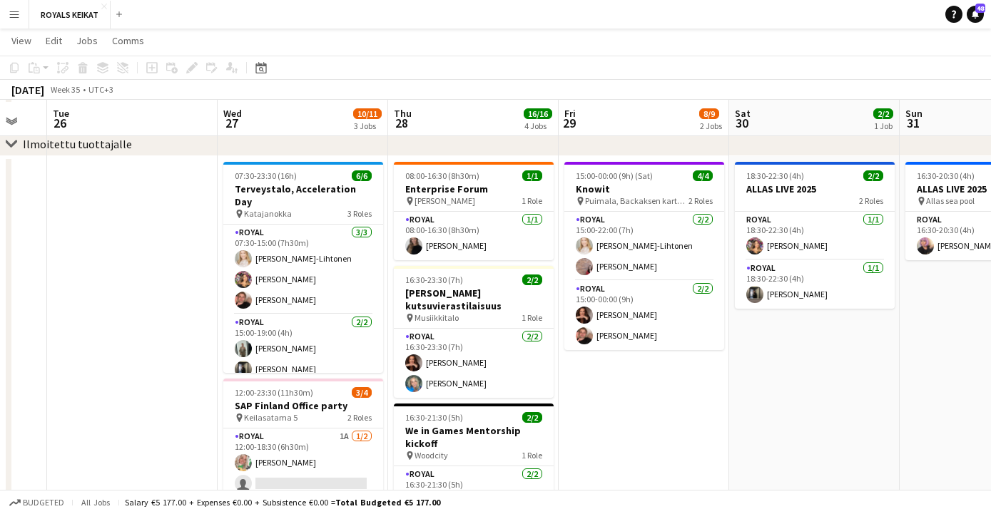
scroll to position [413, 0]
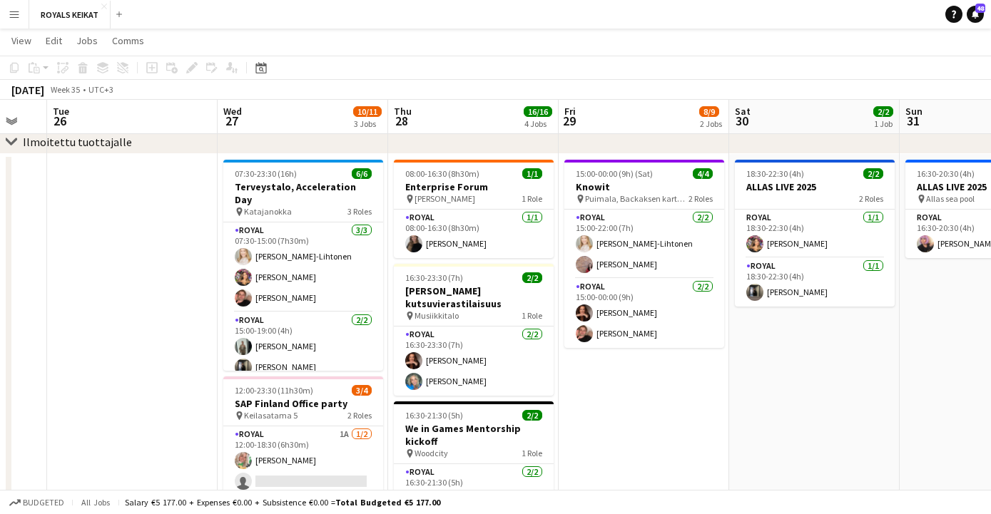
click at [160, 330] on app-date-cell at bounding box center [132, 440] width 171 height 572
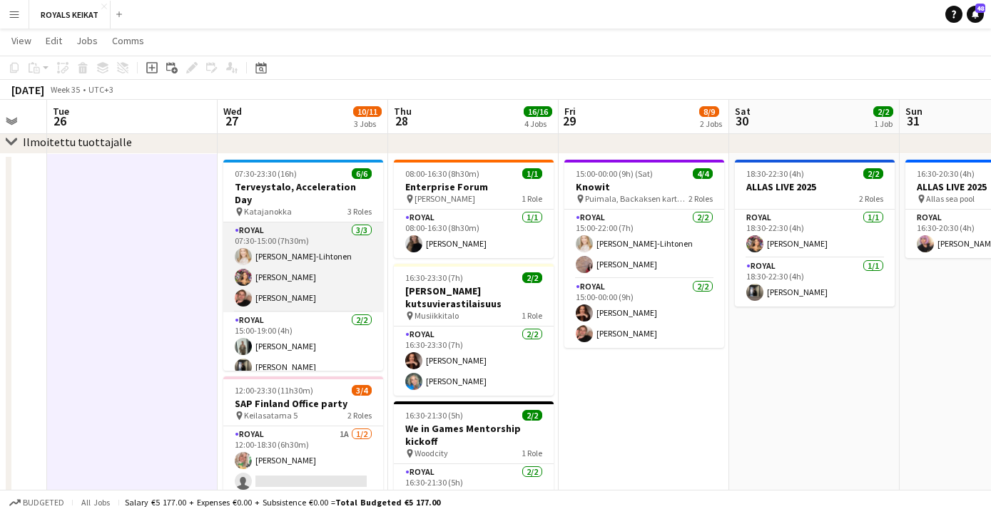
click at [288, 260] on app-card-role "Royal [DATE] 07:30-15:00 (7h30m) [PERSON_NAME]-Lihtonen [PERSON_NAME] [PERSON_N…" at bounding box center [303, 268] width 160 height 90
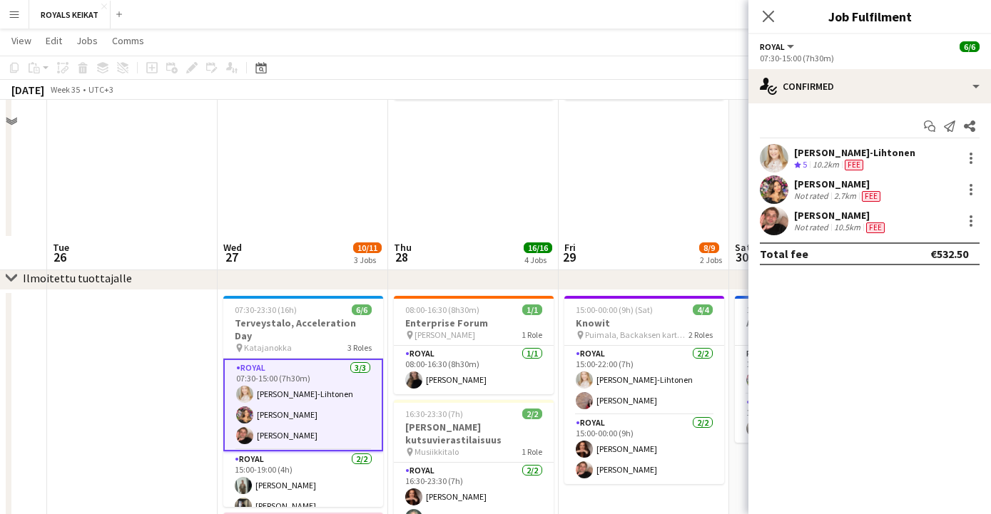
scroll to position [0, 0]
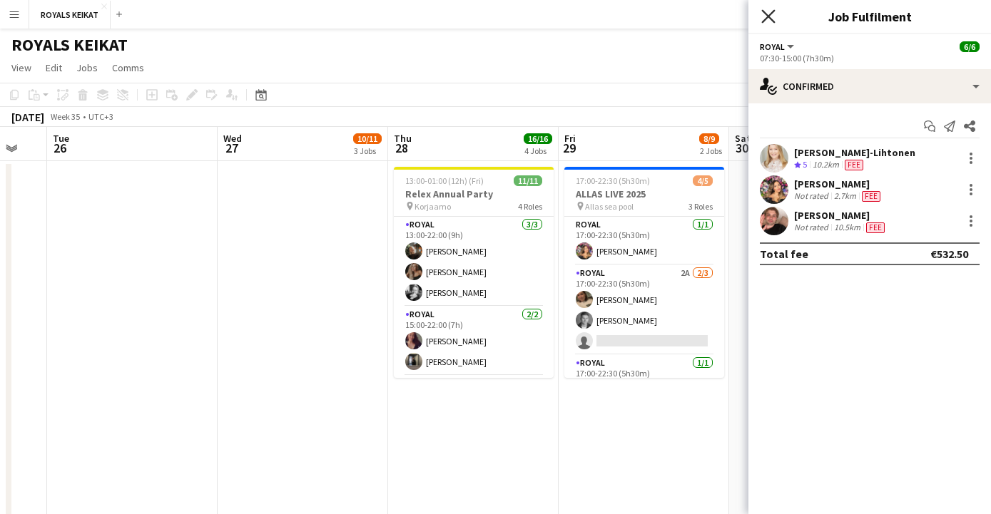
click at [767, 12] on icon "Close pop-in" at bounding box center [768, 16] width 14 height 14
